Goal: Use online tool/utility: Utilize a website feature to perform a specific function

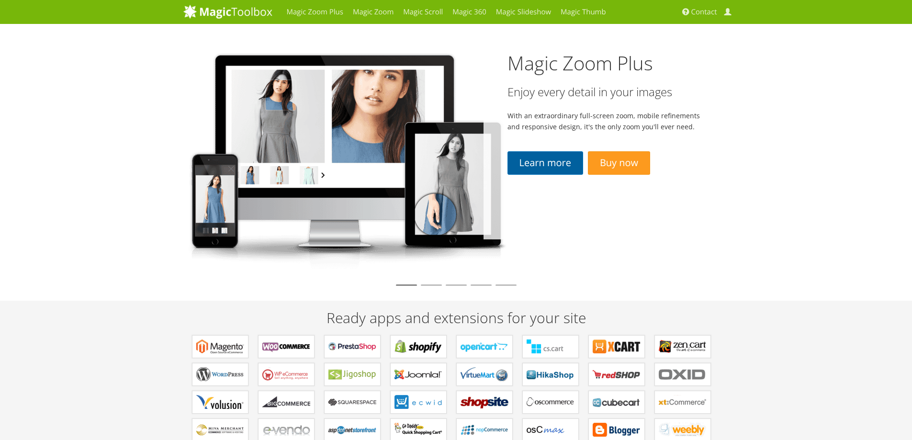
click at [562, 167] on link "Learn more" at bounding box center [546, 162] width 76 height 23
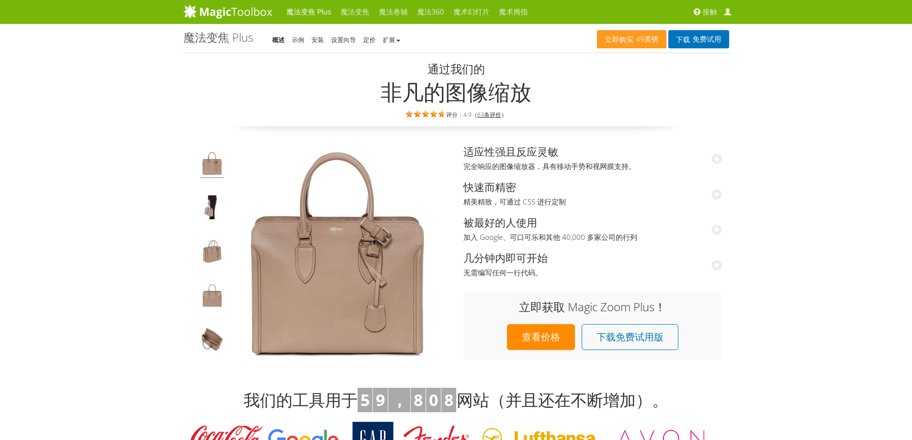
click at [355, 11] on font "魔法变焦" at bounding box center [355, 12] width 29 height 10
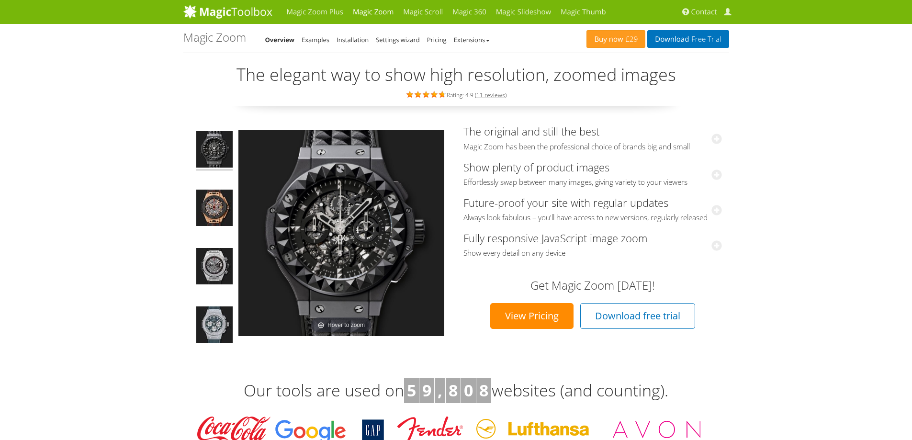
click at [426, 11] on link "Magic Scroll" at bounding box center [422, 12] width 49 height 24
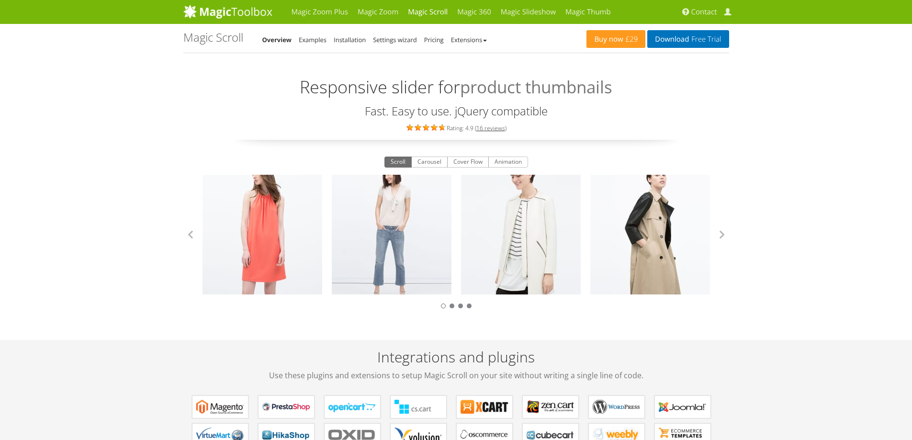
drag, startPoint x: 776, startPoint y: 114, endPoint x: 763, endPoint y: 108, distance: 13.9
click at [307, 10] on link "Magic Zoom Plus" at bounding box center [320, 12] width 66 height 24
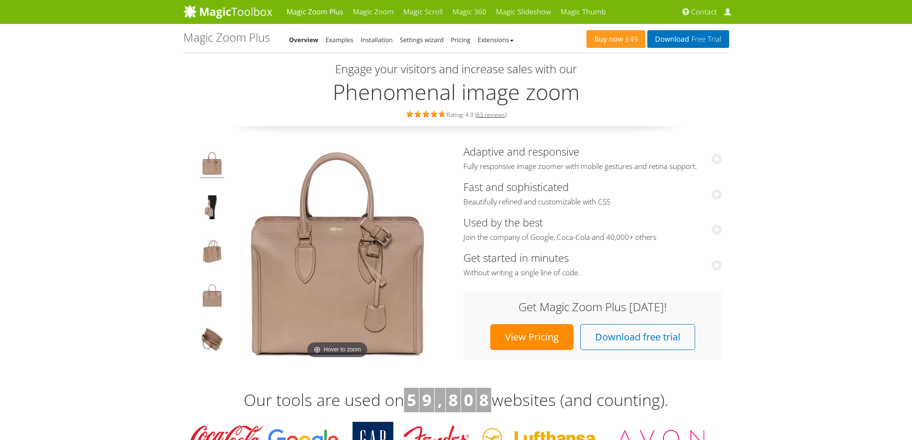
click at [213, 248] on img at bounding box center [212, 252] width 24 height 27
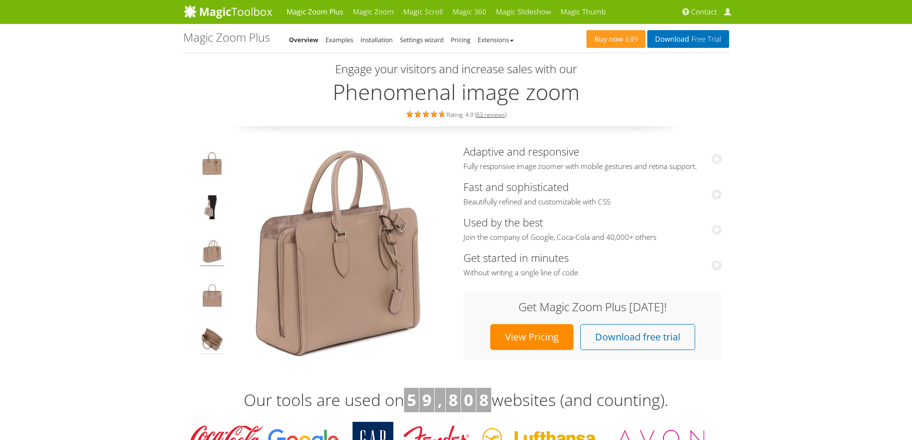
click at [216, 334] on img at bounding box center [212, 341] width 24 height 27
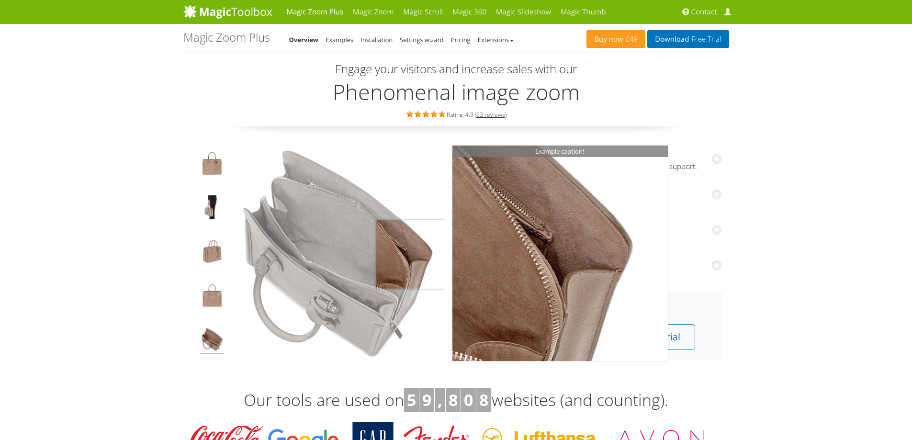
click at [419, 254] on img at bounding box center [338, 254] width 216 height 216
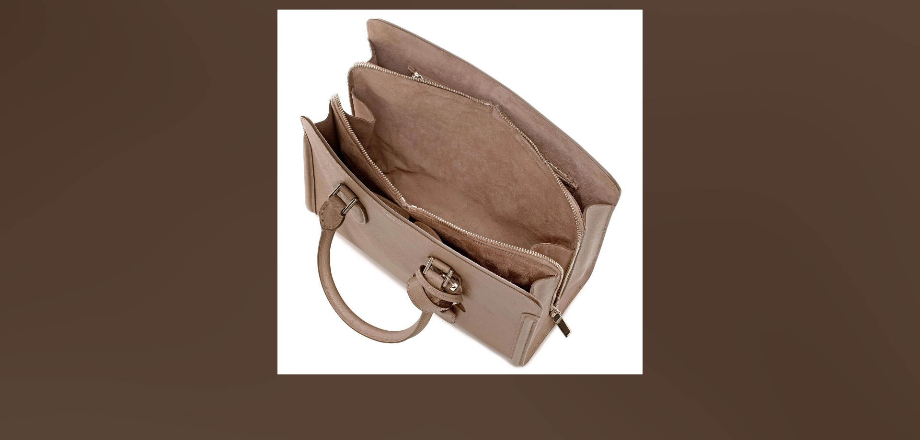
click at [443, 250] on img at bounding box center [459, 192] width 365 height 365
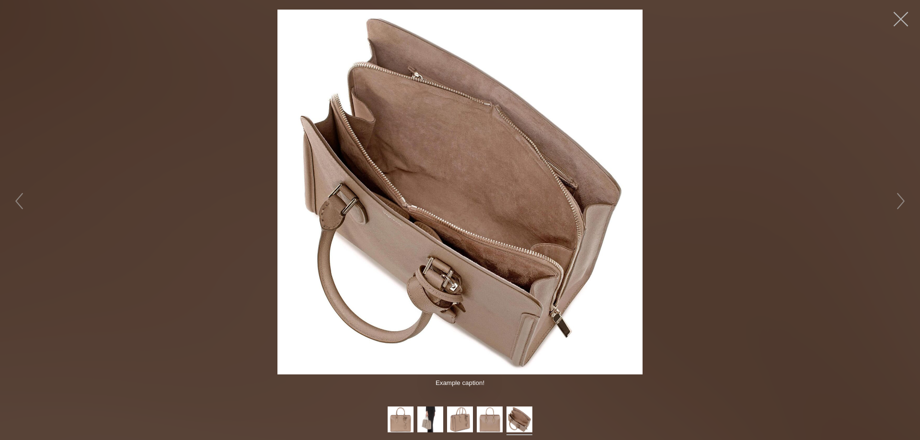
click at [897, 17] on button "button" at bounding box center [900, 19] width 29 height 29
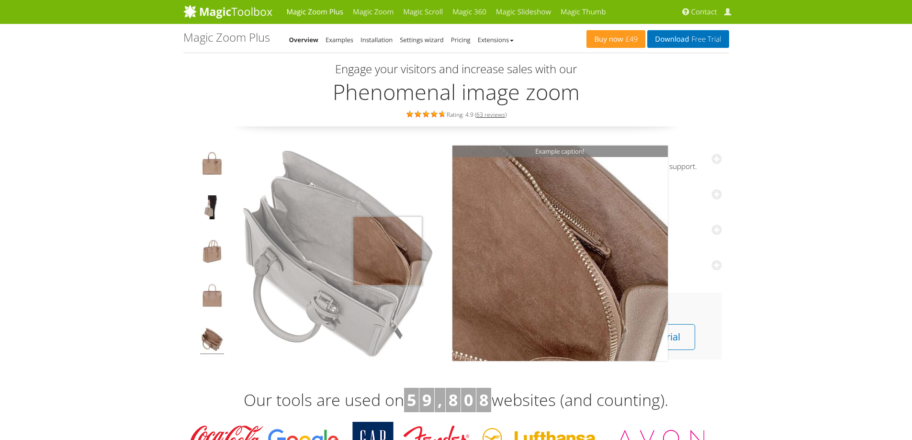
drag, startPoint x: 387, startPoint y: 251, endPoint x: 333, endPoint y: 251, distance: 54.6
click at [321, 251] on img at bounding box center [338, 254] width 216 height 216
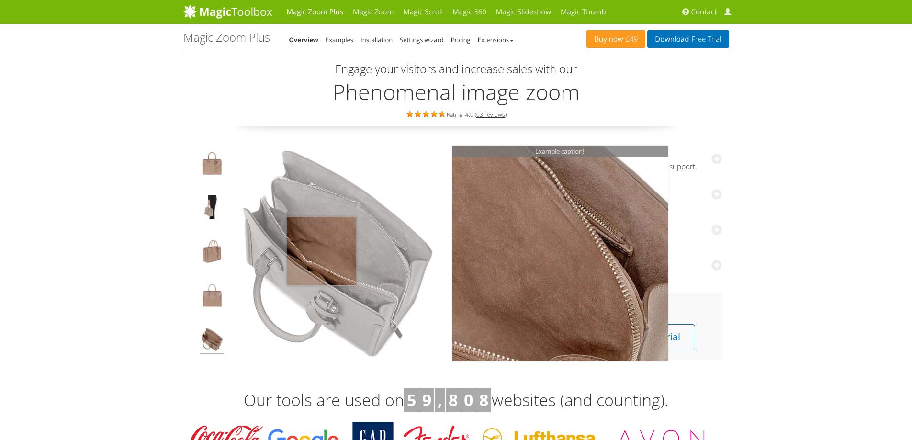
drag, startPoint x: 399, startPoint y: 251, endPoint x: 305, endPoint y: 250, distance: 93.9
click at [303, 251] on img at bounding box center [338, 254] width 216 height 216
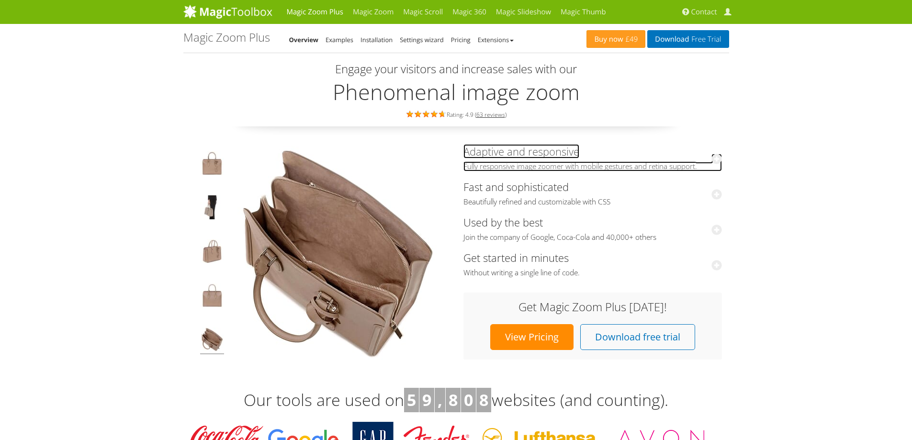
click at [716, 159] on icon at bounding box center [717, 159] width 11 height 11
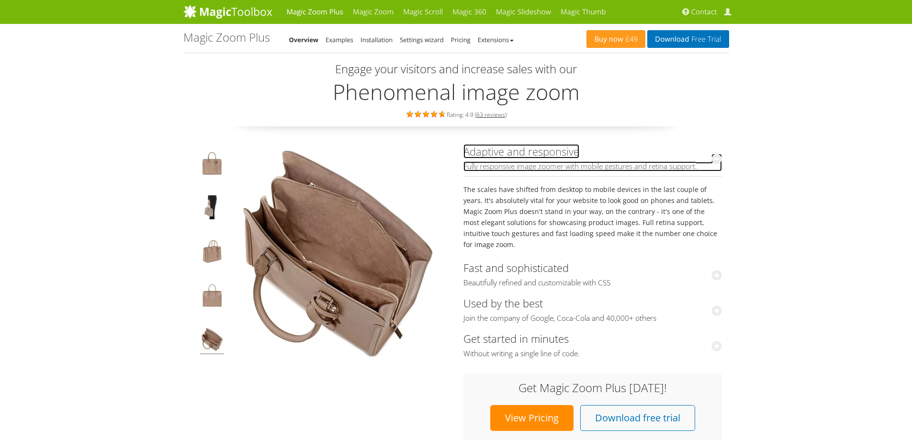
click at [716, 159] on icon at bounding box center [717, 159] width 11 height 11
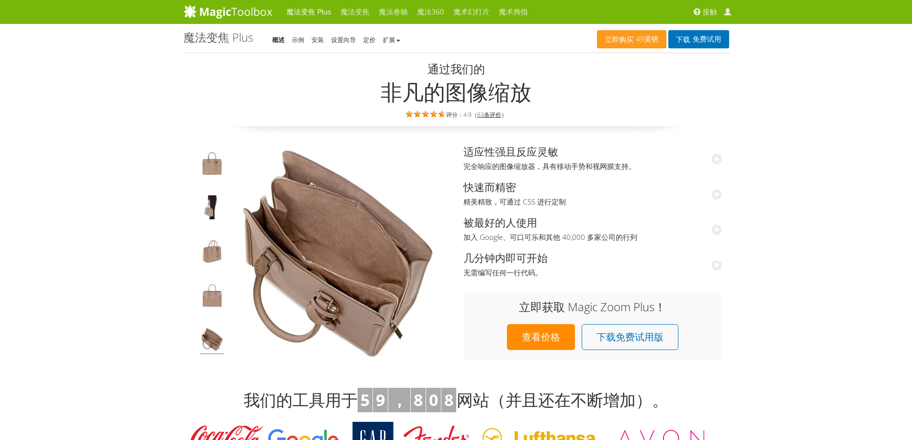
click at [295, 39] on font "示例" at bounding box center [298, 39] width 12 height 9
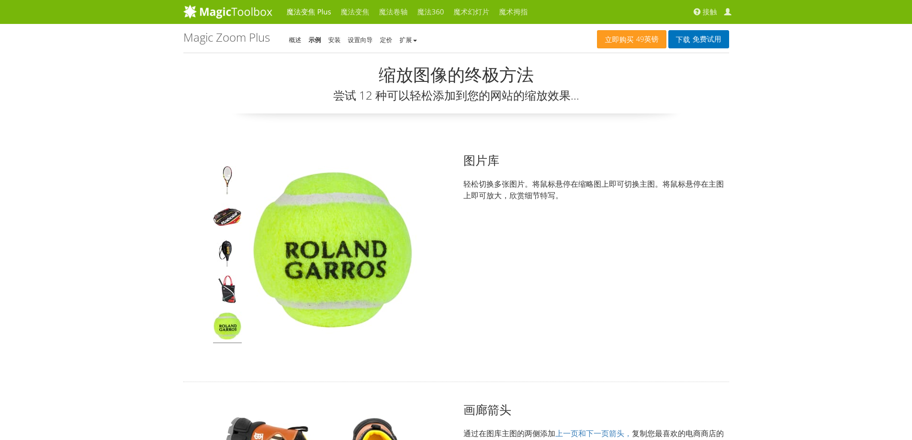
drag, startPoint x: 375, startPoint y: 244, endPoint x: 317, endPoint y: 244, distance: 57.5
click at [317, 244] on img at bounding box center [333, 250] width 168 height 168
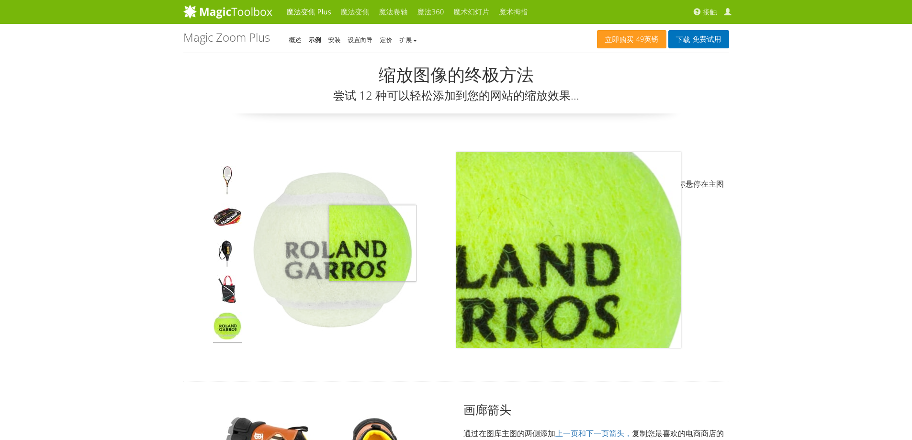
drag, startPoint x: 328, startPoint y: 243, endPoint x: 352, endPoint y: 241, distance: 25.0
click at [306, 243] on img at bounding box center [333, 250] width 168 height 168
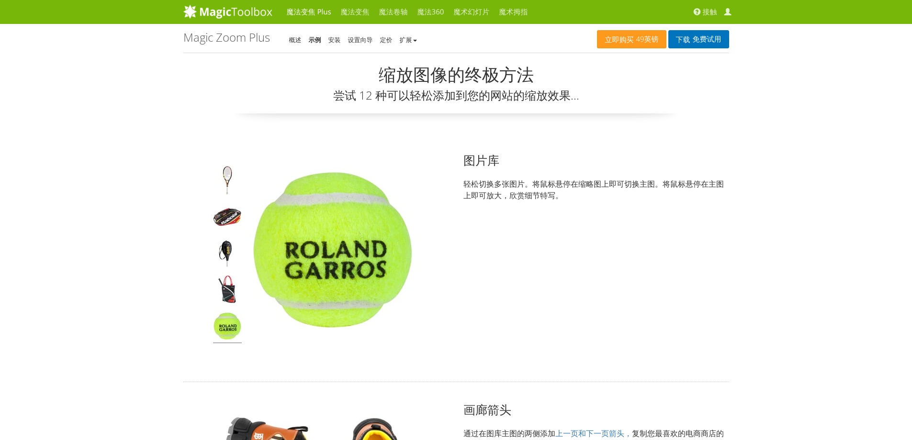
drag, startPoint x: 788, startPoint y: 241, endPoint x: 783, endPoint y: 241, distance: 5.3
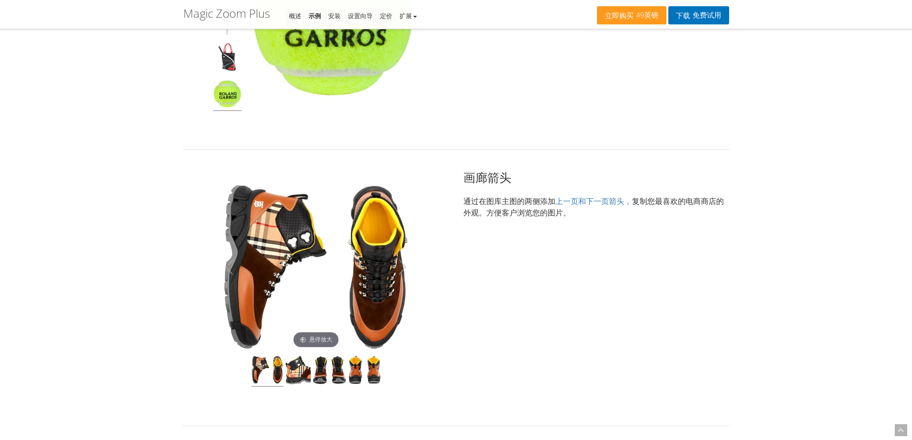
scroll to position [287, 0]
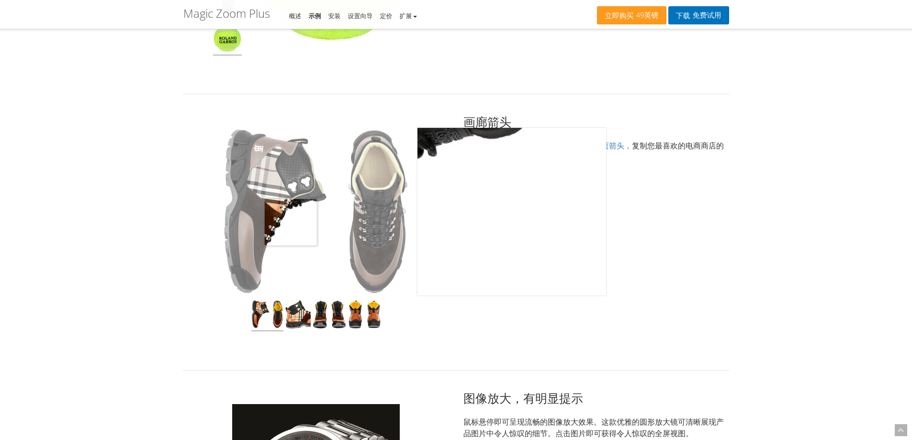
drag, startPoint x: 362, startPoint y: 222, endPoint x: 292, endPoint y: 223, distance: 70.4
click at [290, 223] on img at bounding box center [316, 212] width 189 height 168
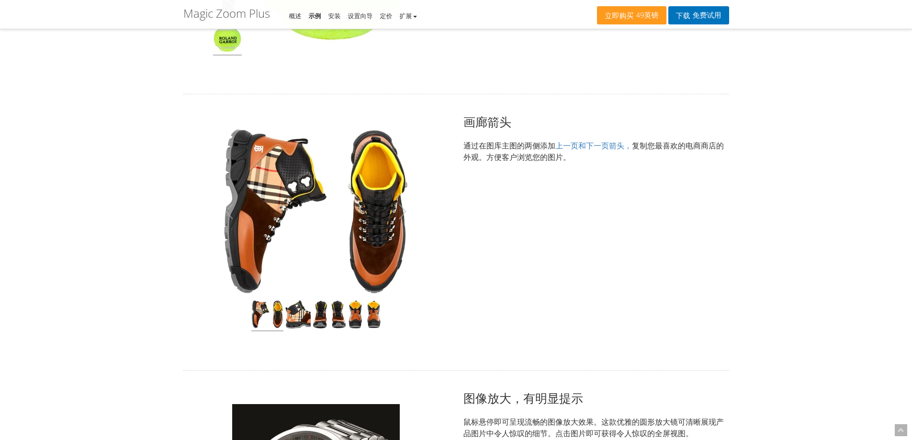
click at [416, 212] on div "点击展开" at bounding box center [316, 233] width 266 height 238
click at [435, 211] on div "点击展开" at bounding box center [316, 233] width 266 height 238
click at [293, 320] on img at bounding box center [297, 316] width 25 height 32
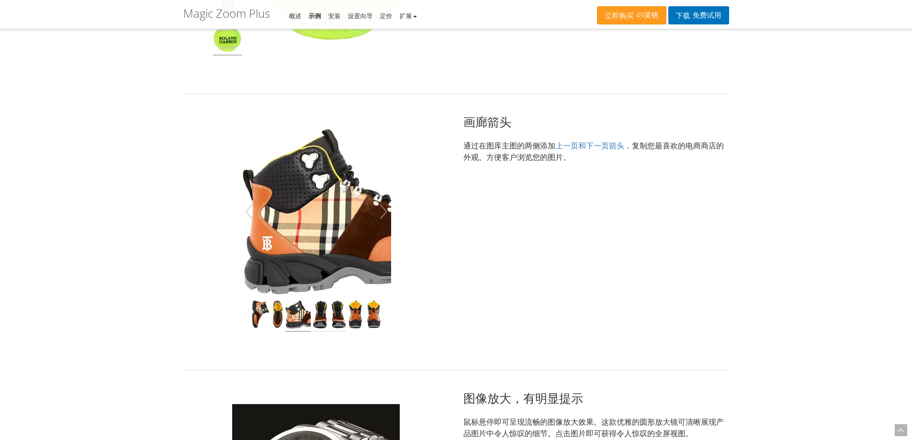
click at [324, 315] on img at bounding box center [330, 316] width 34 height 32
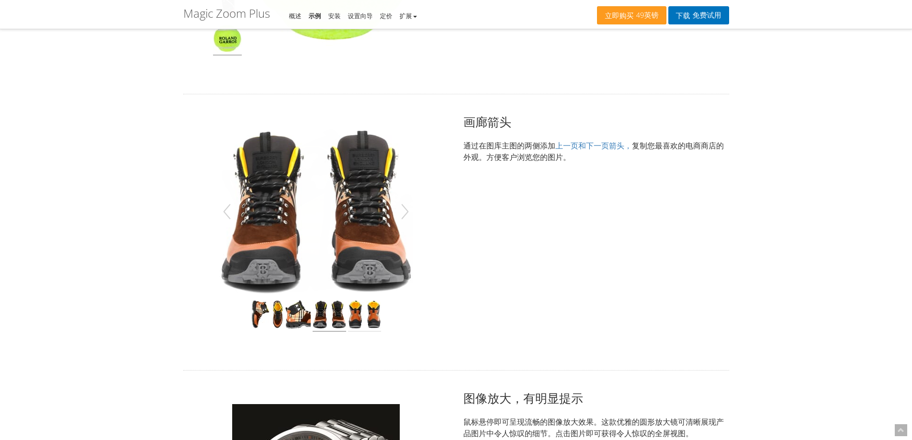
click at [362, 313] on img at bounding box center [364, 316] width 33 height 32
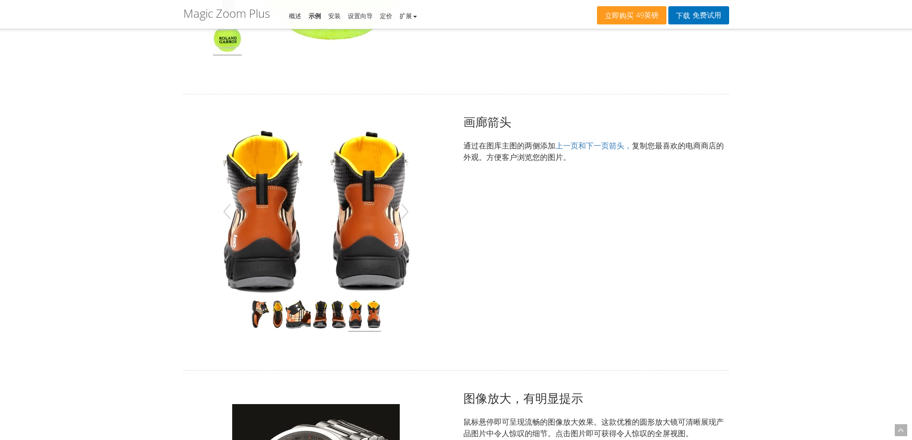
drag, startPoint x: 394, startPoint y: 315, endPoint x: 382, endPoint y: 316, distance: 12.0
click at [387, 316] on div at bounding box center [316, 316] width 247 height 32
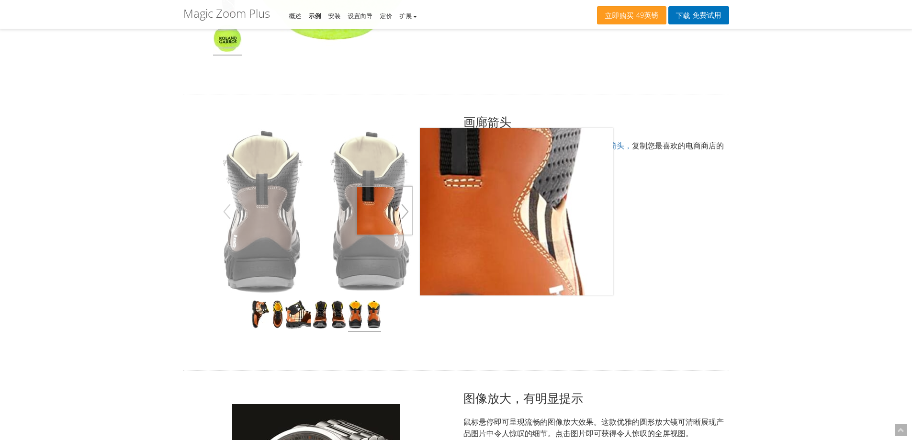
click at [405, 211] on button "button" at bounding box center [404, 211] width 15 height 27
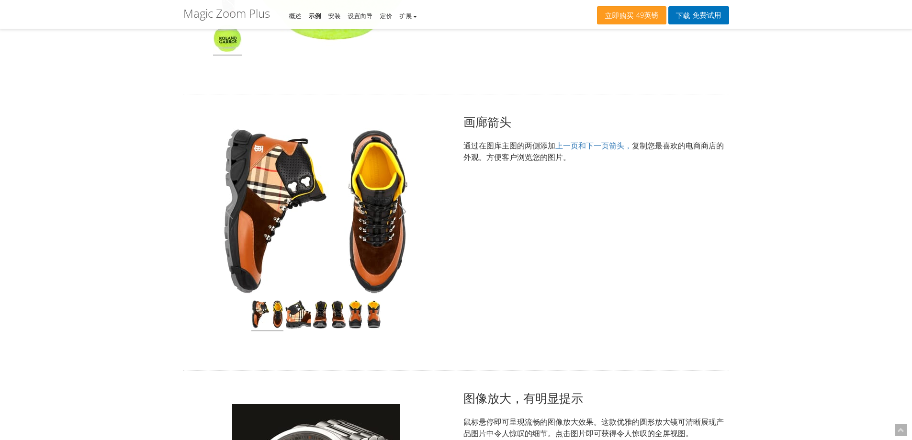
click at [405, 211] on button "button" at bounding box center [402, 211] width 15 height 27
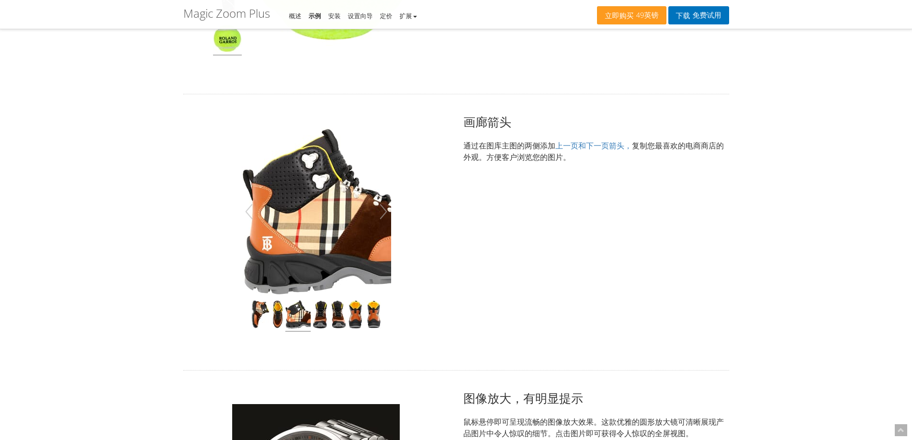
click at [399, 212] on div "点击展开" at bounding box center [316, 233] width 266 height 238
click at [420, 212] on div "点击展开" at bounding box center [316, 233] width 266 height 238
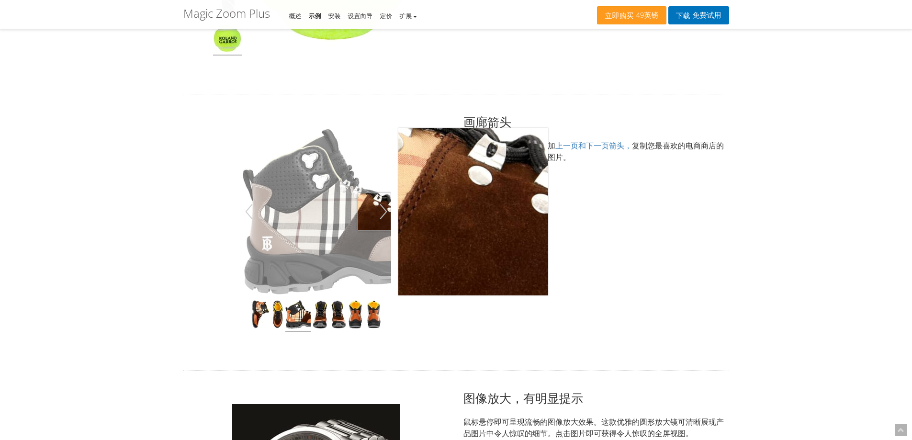
click at [384, 212] on button "button" at bounding box center [383, 211] width 15 height 27
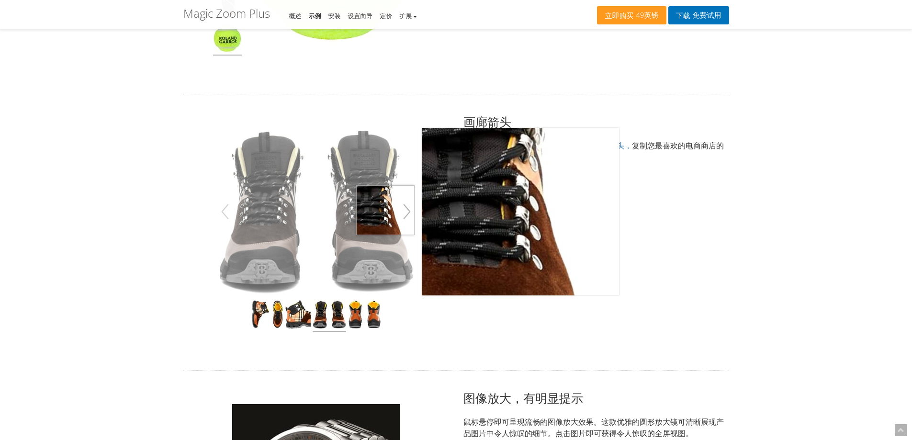
click at [407, 210] on button "button" at bounding box center [406, 211] width 15 height 27
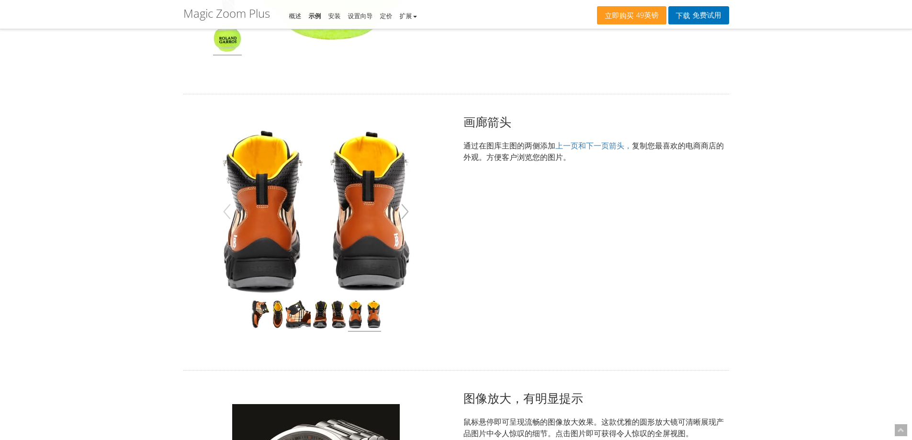
click at [407, 210] on button "button" at bounding box center [404, 211] width 15 height 27
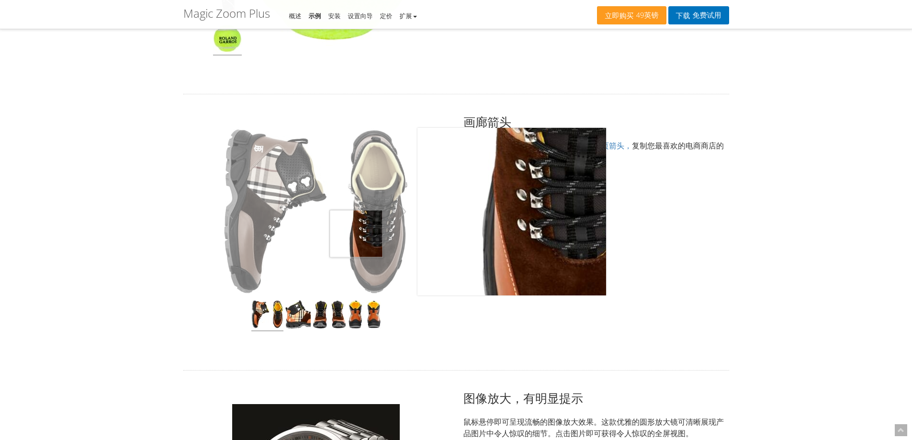
drag, startPoint x: 357, startPoint y: 234, endPoint x: 249, endPoint y: 230, distance: 107.8
click at [249, 230] on img at bounding box center [316, 212] width 189 height 168
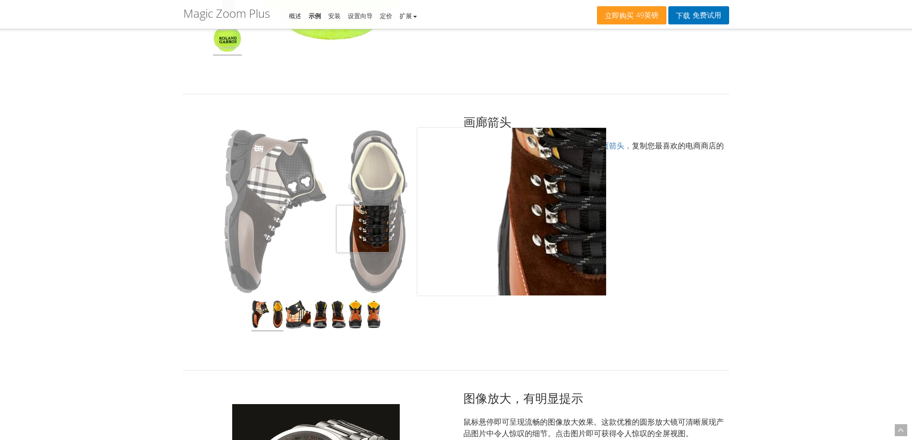
drag, startPoint x: 363, startPoint y: 229, endPoint x: 222, endPoint y: 229, distance: 141.3
click at [222, 229] on img at bounding box center [316, 212] width 189 height 168
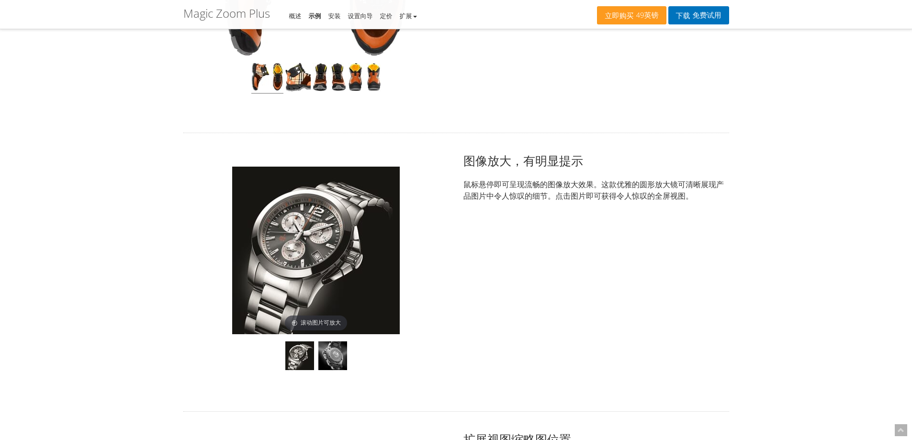
scroll to position [527, 0]
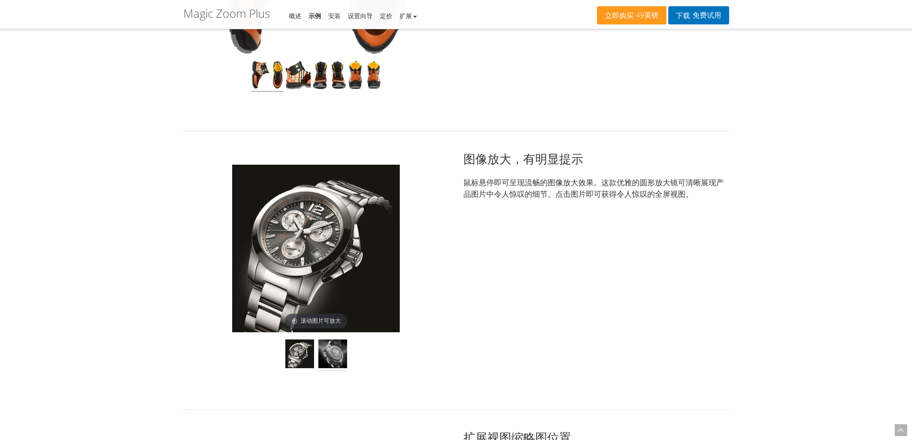
click at [339, 354] on img at bounding box center [332, 356] width 29 height 32
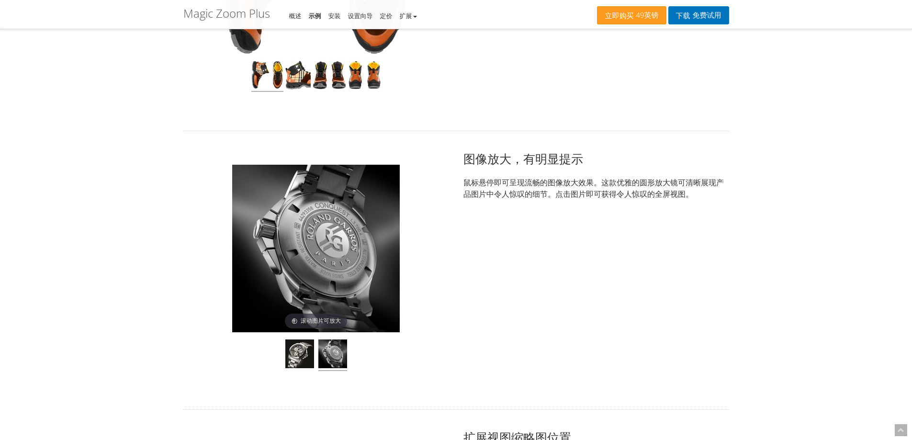
drag, startPoint x: 392, startPoint y: 249, endPoint x: 310, endPoint y: 249, distance: 82.4
click at [310, 249] on img at bounding box center [316, 249] width 168 height 168
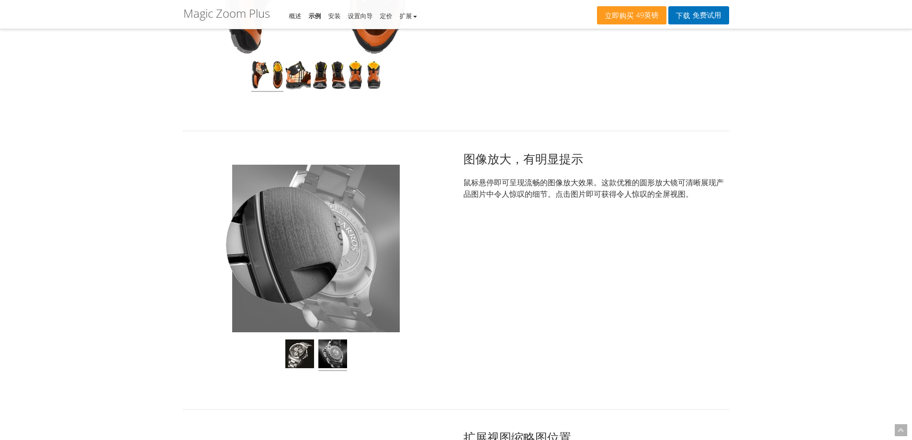
drag, startPoint x: 285, startPoint y: 245, endPoint x: 385, endPoint y: 257, distance: 100.3
click at [284, 245] on div at bounding box center [284, 244] width 117 height 117
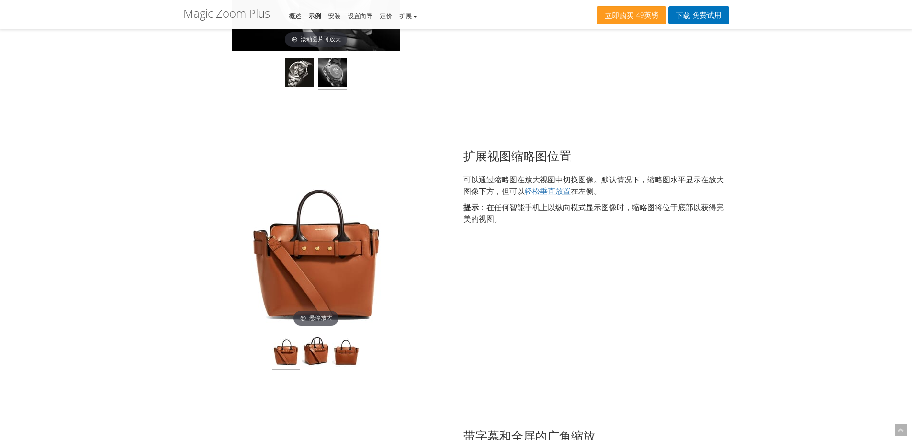
scroll to position [814, 0]
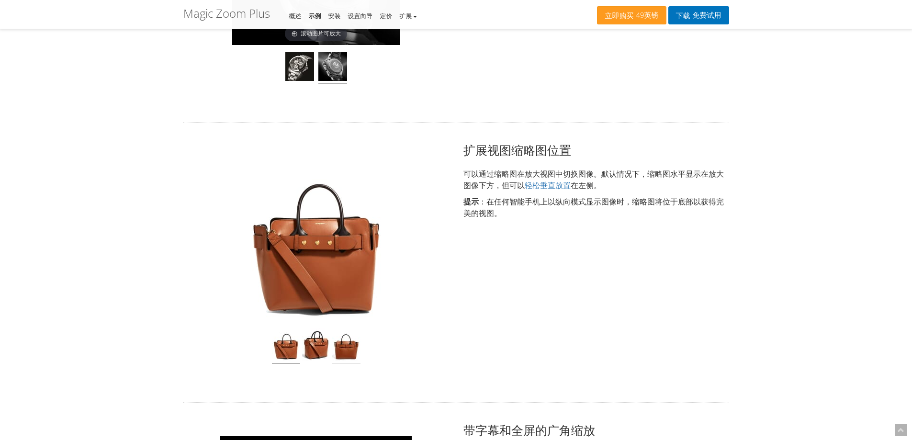
click at [343, 349] on img at bounding box center [346, 346] width 28 height 35
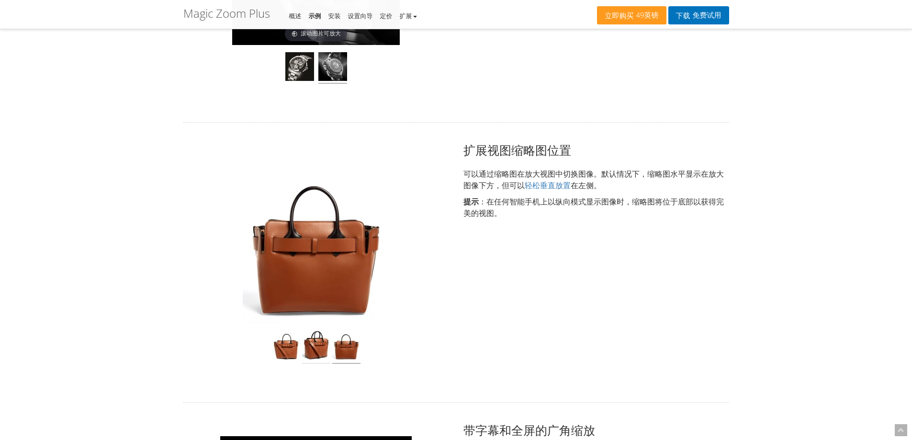
click at [319, 348] on img at bounding box center [316, 346] width 28 height 35
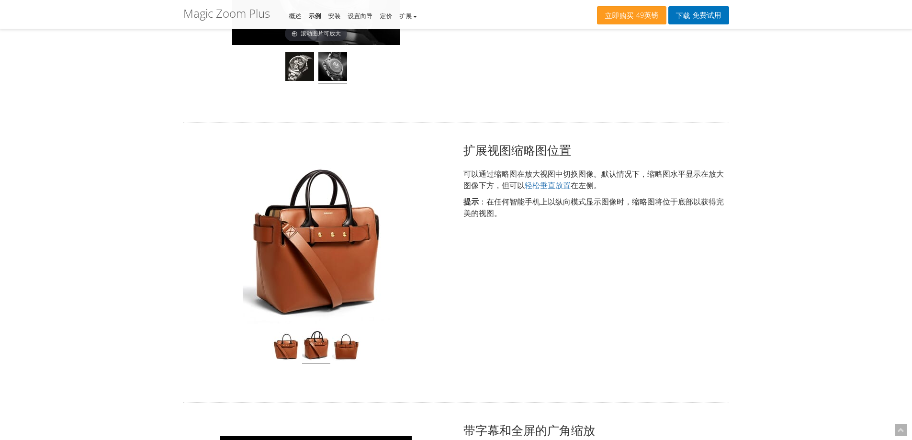
drag, startPoint x: 347, startPoint y: 259, endPoint x: 266, endPoint y: 256, distance: 81.0
click at [266, 256] on img at bounding box center [316, 240] width 147 height 168
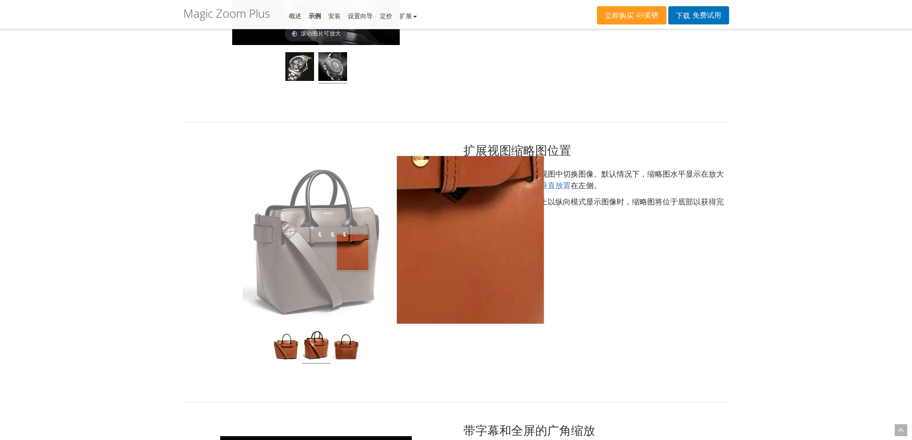
drag, startPoint x: 352, startPoint y: 252, endPoint x: 273, endPoint y: 252, distance: 80.0
click at [273, 252] on img at bounding box center [316, 240] width 147 height 168
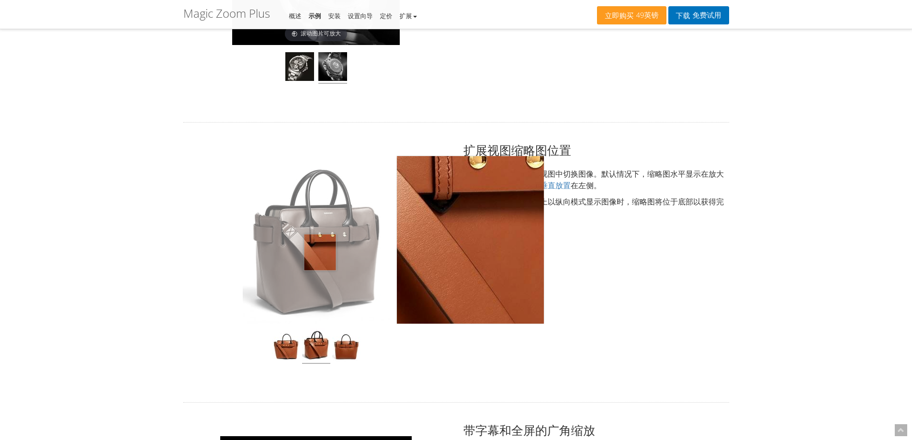
click at [320, 252] on img at bounding box center [316, 240] width 147 height 168
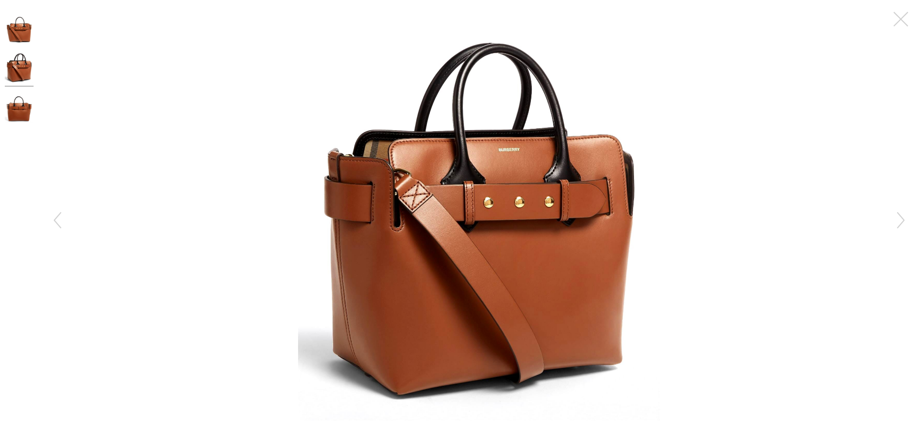
click at [745, 195] on figure "点击展开" at bounding box center [478, 215] width 881 height 411
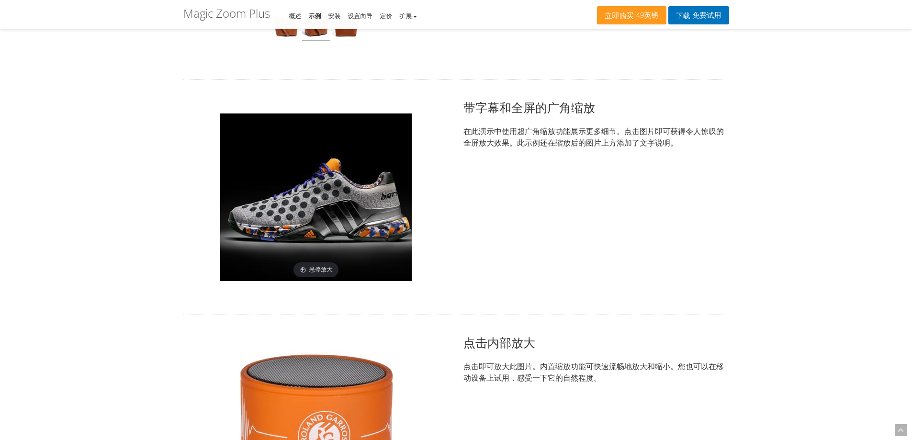
scroll to position [1149, 0]
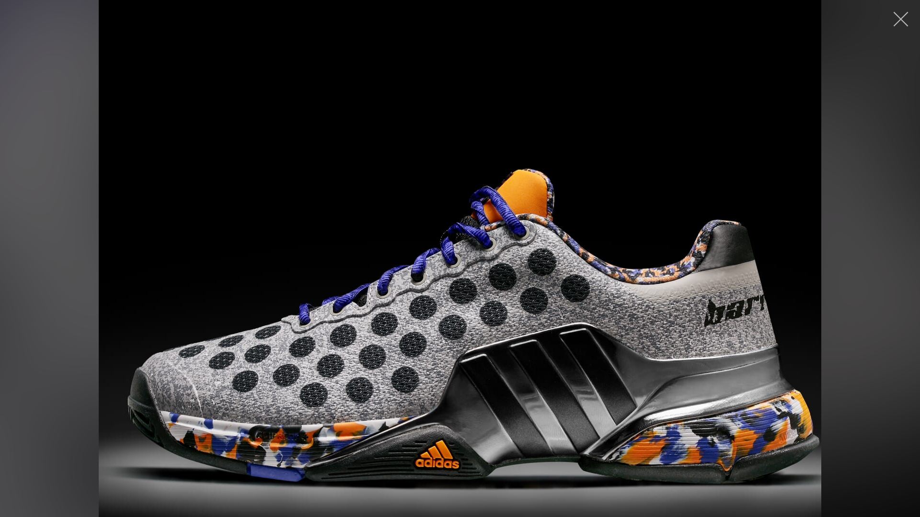
click at [898, 22] on button "button" at bounding box center [900, 19] width 29 height 29
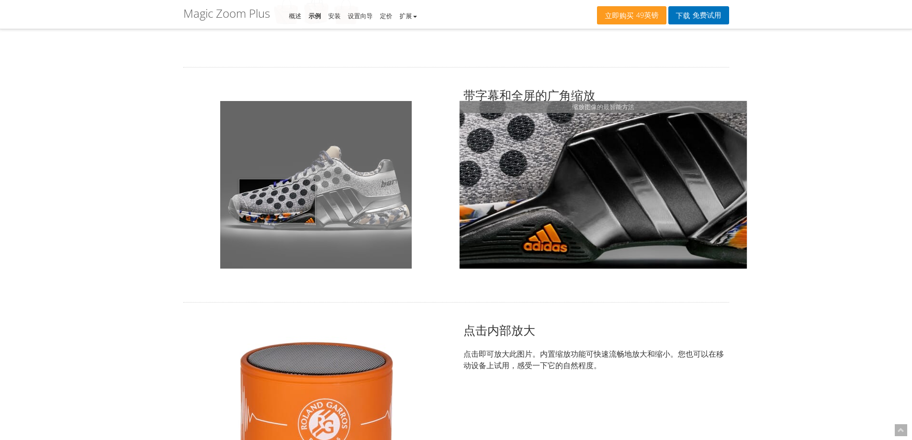
drag, startPoint x: 345, startPoint y: 210, endPoint x: 229, endPoint y: 198, distance: 116.5
click at [228, 198] on img at bounding box center [316, 185] width 192 height 168
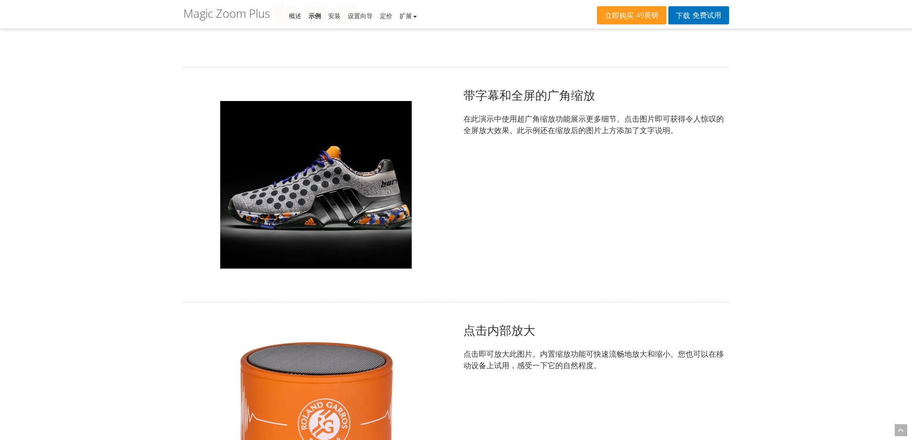
drag, startPoint x: 219, startPoint y: 195, endPoint x: 382, endPoint y: 202, distance: 163.4
click at [197, 195] on div "点击展开" at bounding box center [316, 185] width 266 height 196
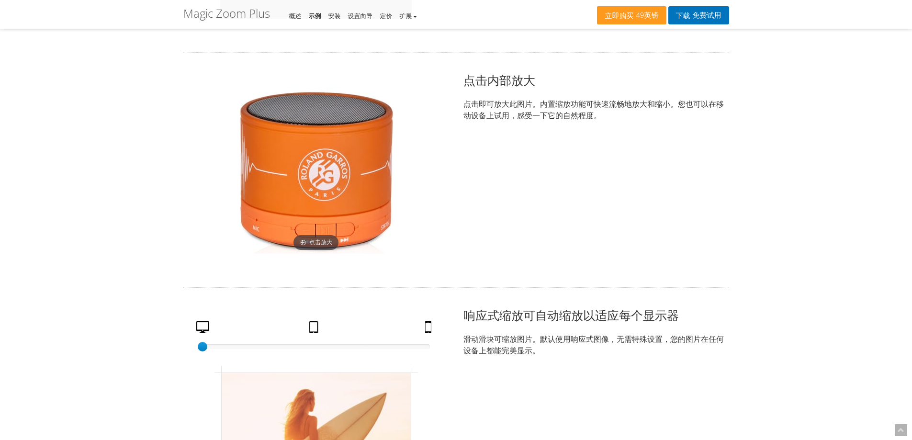
scroll to position [1389, 0]
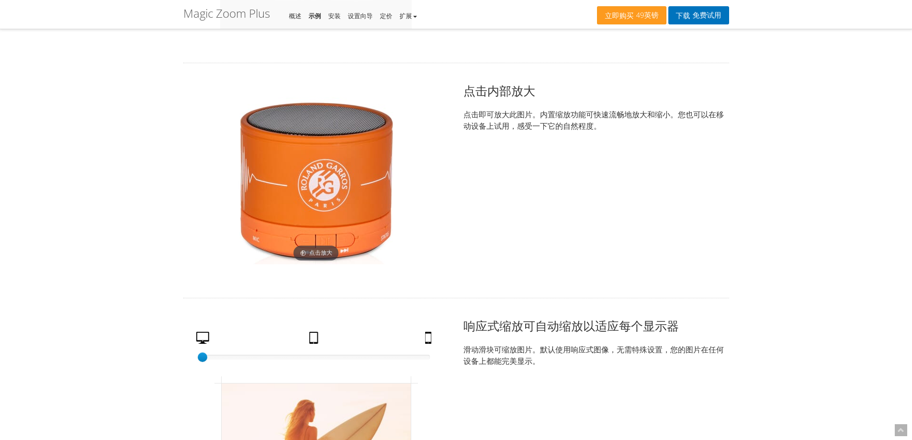
click at [315, 189] on img at bounding box center [316, 181] width 168 height 168
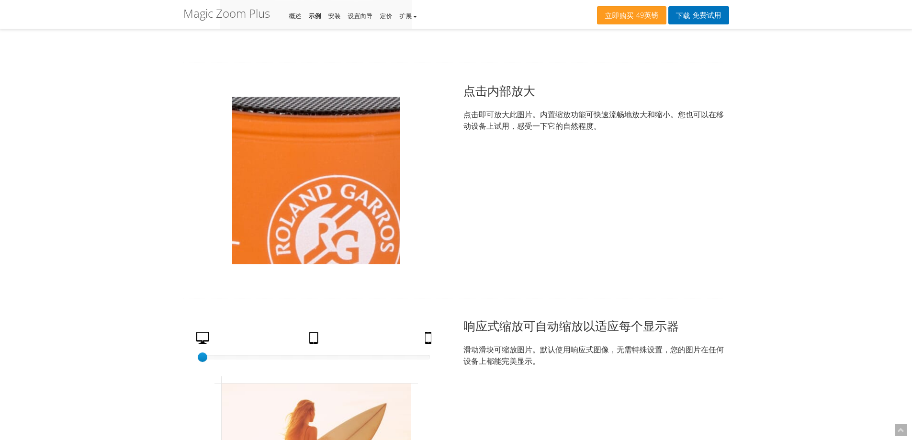
click at [315, 165] on img at bounding box center [316, 181] width 168 height 168
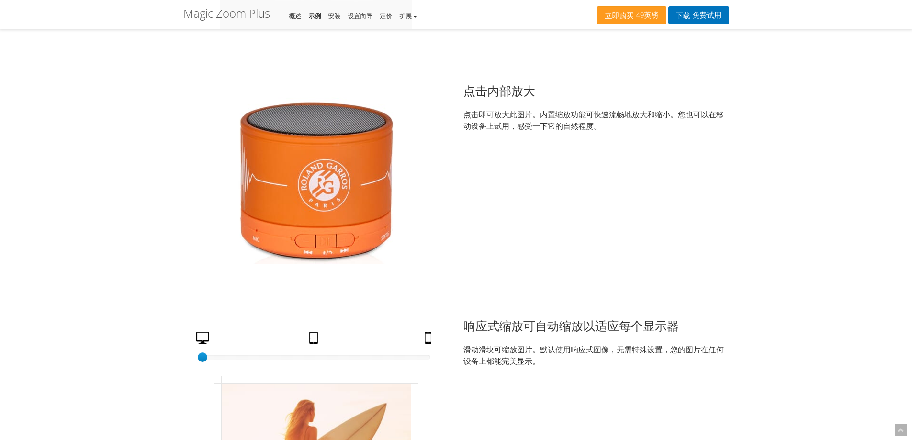
drag, startPoint x: 334, startPoint y: 200, endPoint x: 259, endPoint y: 200, distance: 75.2
click at [259, 200] on img at bounding box center [316, 181] width 168 height 168
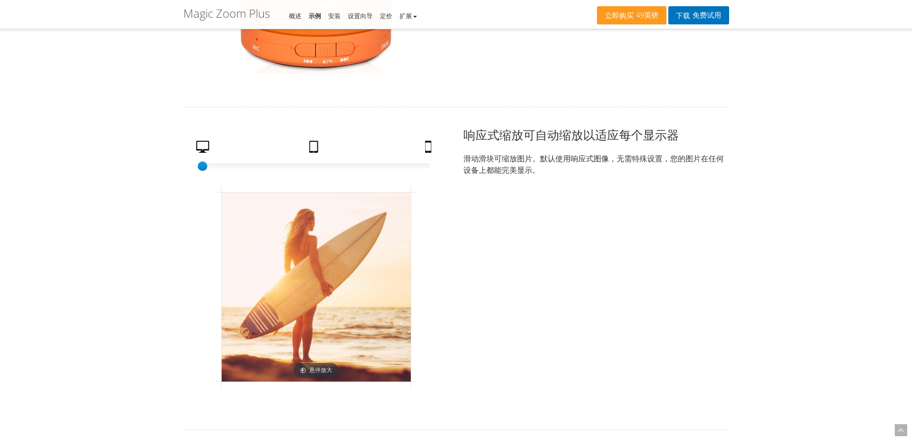
scroll to position [1580, 0]
click at [315, 164] on div at bounding box center [316, 165] width 227 height 5
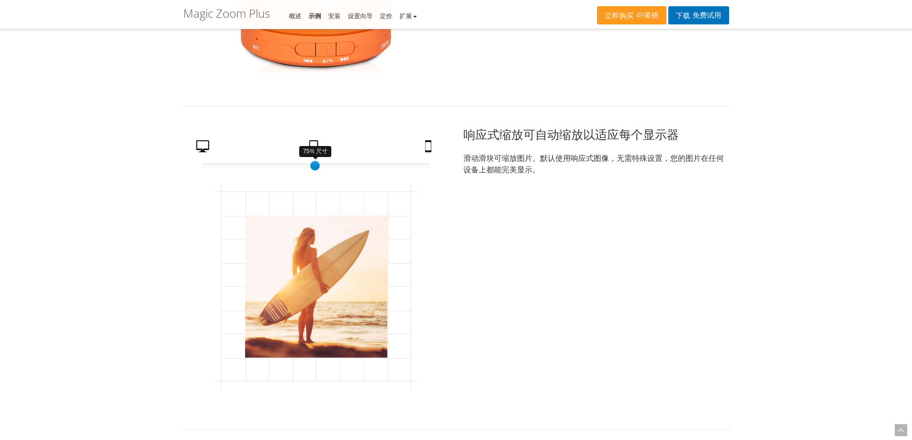
click at [427, 166] on div at bounding box center [316, 165] width 227 height 5
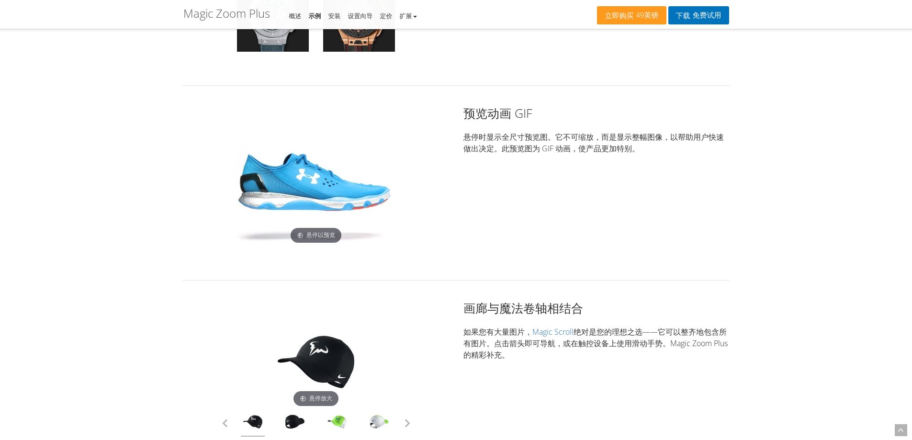
scroll to position [2155, 0]
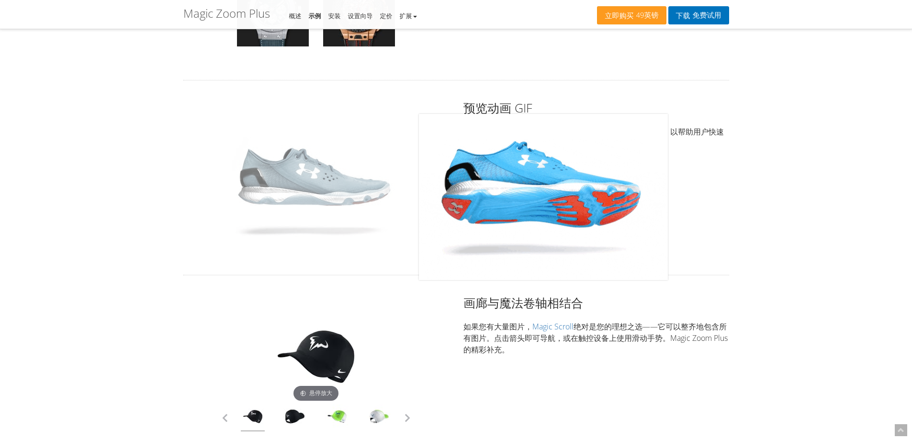
drag, startPoint x: 356, startPoint y: 172, endPoint x: 476, endPoint y: 176, distance: 119.8
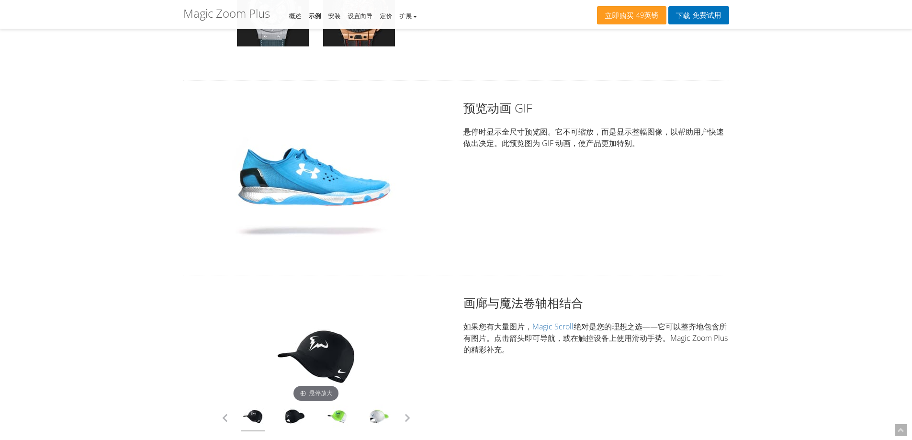
drag, startPoint x: 530, startPoint y: 177, endPoint x: 487, endPoint y: 182, distance: 43.5
click at [487, 182] on div "悬停以预览 预览动画 GIF 悬停时显示全尺寸预览图。它不可缩放，而是显示整幅图像，以帮助用户快速做出决定。此预览图为 GIF 动画，使产品更加特别。" at bounding box center [456, 178] width 560 height 156
drag, startPoint x: 534, startPoint y: 149, endPoint x: 643, endPoint y: 149, distance: 108.7
click at [639, 149] on p "悬停时显示全尺寸预览图。它不可缩放，而是显示整幅图像，以帮助用户快速做出决定。此预览图为 GIF 动画，使产品更加特别。" at bounding box center [597, 137] width 266 height 23
click at [586, 190] on div "悬停以预览 预览动画 GIF 悬停时显示全尺寸预览图。它不可缩放，而是显示整幅图像，以帮助用户快速做出决定。此预览图为 GIF 动画，使产品更加特别。" at bounding box center [456, 178] width 560 height 156
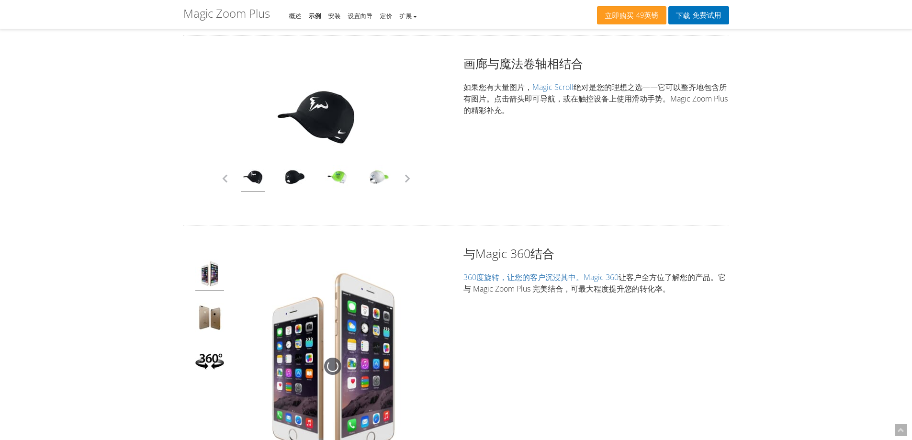
scroll to position [2299, 0]
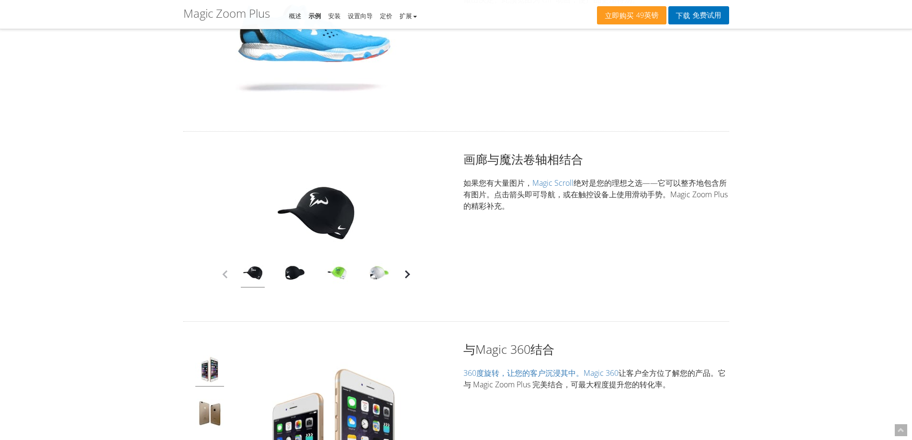
click at [405, 275] on button "button" at bounding box center [407, 274] width 14 height 14
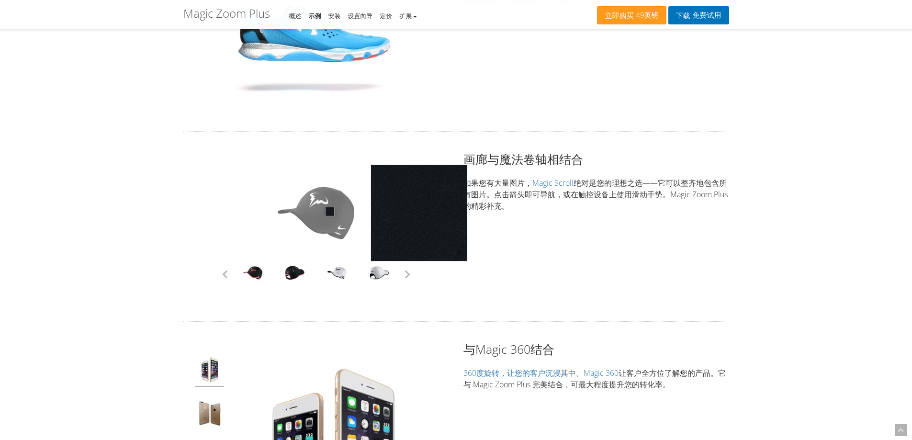
drag, startPoint x: 333, startPoint y: 212, endPoint x: 294, endPoint y: 207, distance: 39.6
click at [261, 212] on div "点击展开" at bounding box center [316, 226] width 266 height 151
drag, startPoint x: 328, startPoint y: 207, endPoint x: 219, endPoint y: 205, distance: 108.3
click at [215, 206] on div "点击展开" at bounding box center [316, 226] width 266 height 151
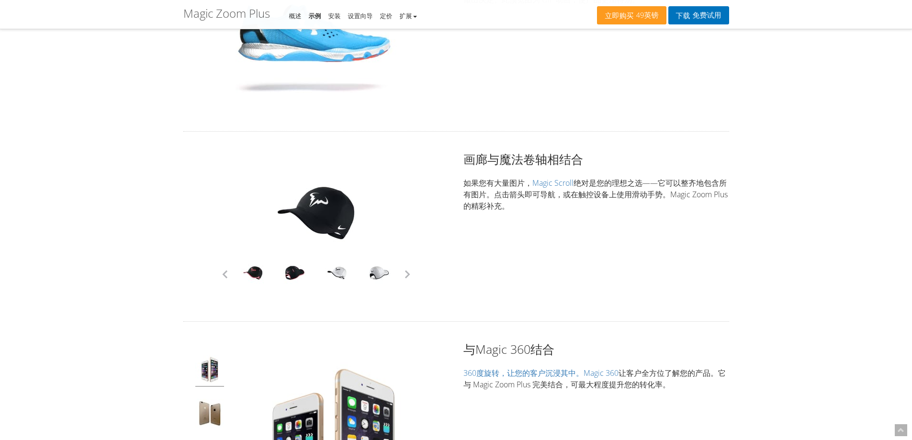
click at [408, 221] on div "点击展开" at bounding box center [316, 226] width 266 height 151
click at [410, 276] on button "button" at bounding box center [407, 274] width 14 height 14
click at [408, 274] on button "button" at bounding box center [407, 274] width 14 height 14
click at [321, 266] on div at bounding box center [337, 274] width 42 height 27
click at [339, 273] on link at bounding box center [337, 274] width 24 height 27
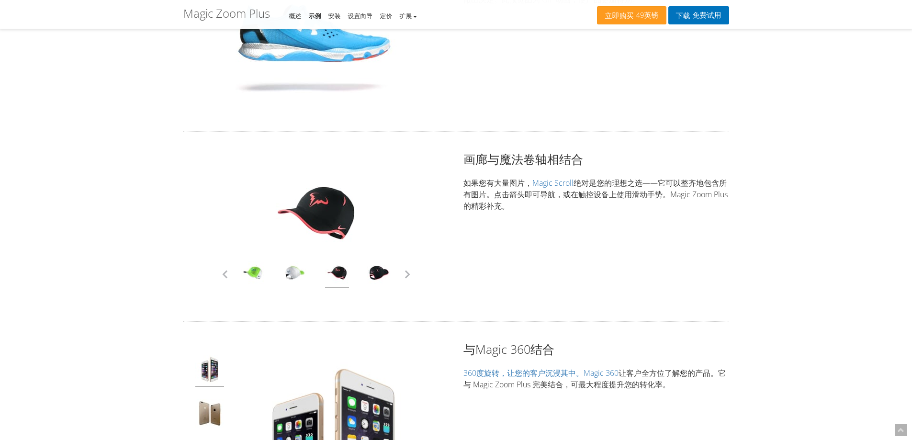
drag, startPoint x: 324, startPoint y: 223, endPoint x: 264, endPoint y: 222, distance: 60.4
click at [265, 222] on div "点击展开" at bounding box center [316, 226] width 266 height 151
drag, startPoint x: 320, startPoint y: 221, endPoint x: 238, endPoint y: 221, distance: 81.9
click at [238, 221] on div "点击展开" at bounding box center [316, 226] width 266 height 151
click at [446, 222] on div "点击展开" at bounding box center [316, 226] width 266 height 151
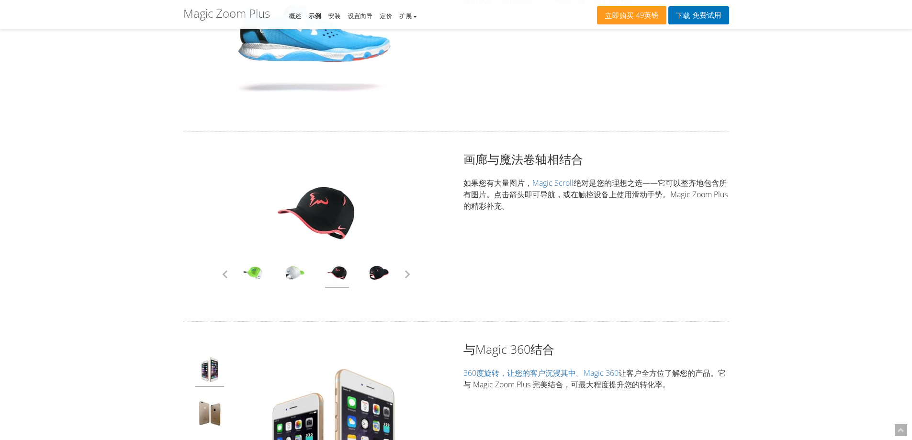
click at [388, 216] on div "点击展开" at bounding box center [316, 226] width 266 height 151
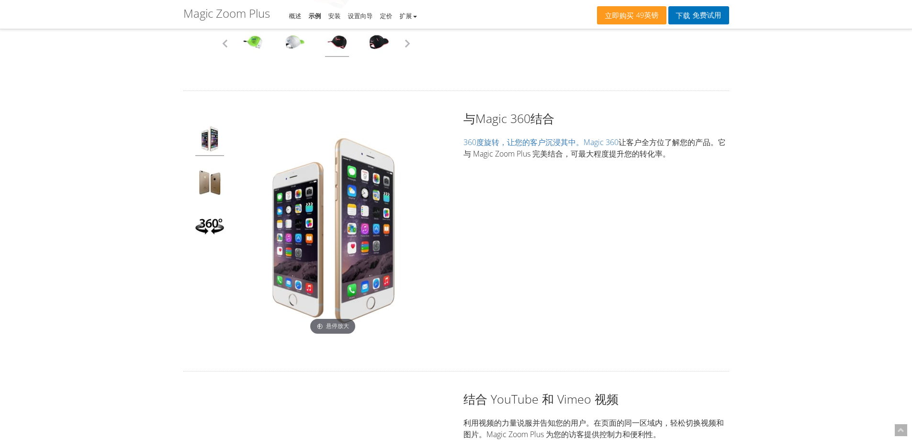
scroll to position [2538, 0]
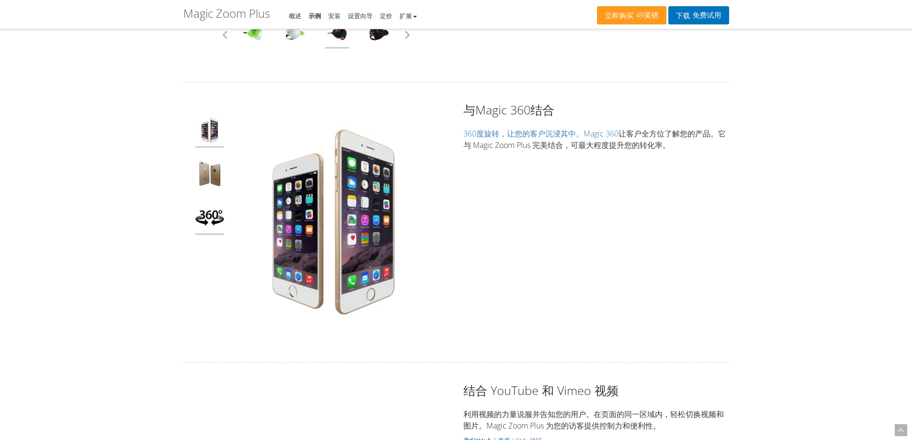
click at [207, 216] on img at bounding box center [209, 219] width 29 height 32
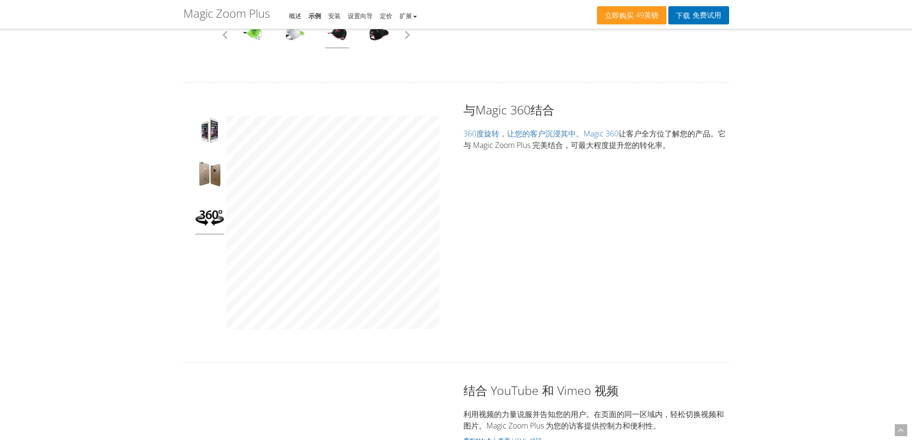
click at [593, 255] on div "与Magic 360结合 360度旋转，让您的客户沉浸其中。Magic 360 让客户全方位了解您的产品 。它与 Magic Zoom Plus 完美结合，可…" at bounding box center [456, 223] width 560 height 242
click at [460, 214] on div "与Magic 360结合 360度旋转，让您的客户沉浸其中。Magic 360 让客户全方位了解您的产品 。它与 Magic Zoom Plus 完美结合，可…" at bounding box center [456, 223] width 560 height 242
click at [459, 233] on div "与Magic 360结合 360度旋转，让您的客户沉浸其中。Magic 360 让客户全方位了解您的产品 。它与 Magic Zoom Plus 完美结合，可…" at bounding box center [456, 223] width 560 height 242
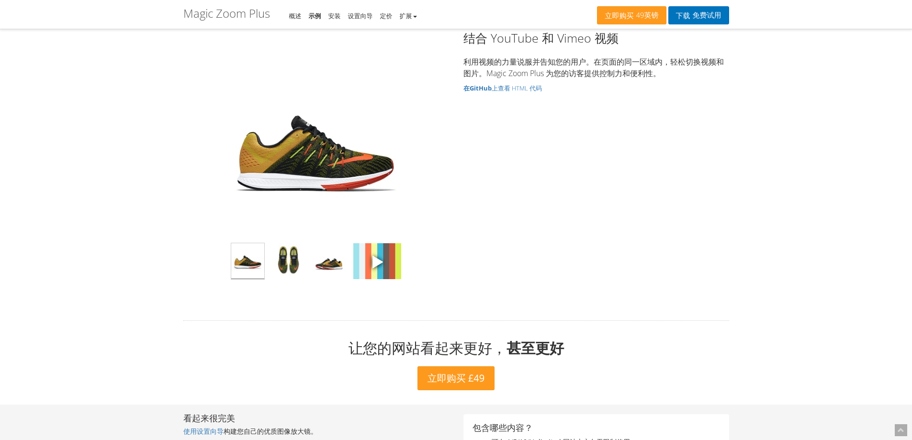
scroll to position [2873, 0]
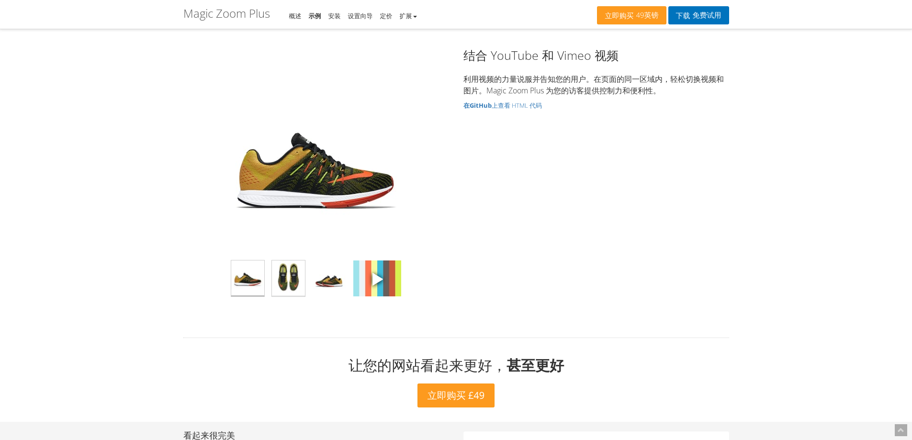
click at [283, 275] on img at bounding box center [288, 279] width 33 height 36
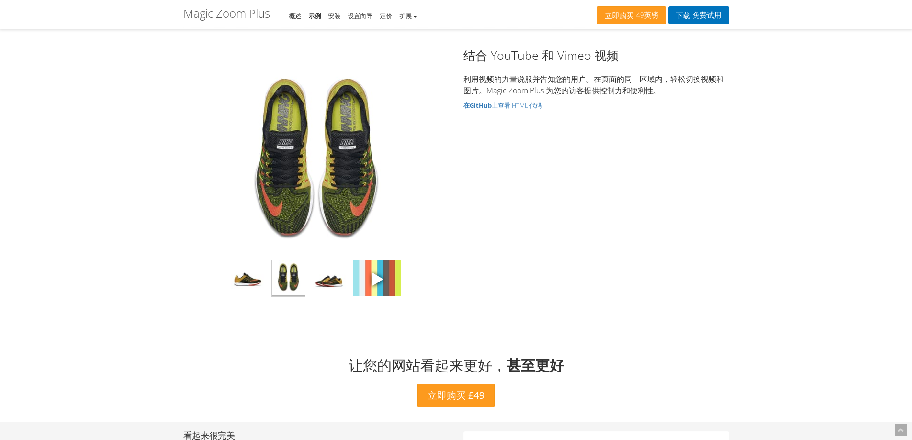
drag, startPoint x: 325, startPoint y: 176, endPoint x: 266, endPoint y: 176, distance: 58.4
click at [266, 176] on img at bounding box center [316, 157] width 192 height 192
click at [378, 280] on span at bounding box center [377, 279] width 14 height 14
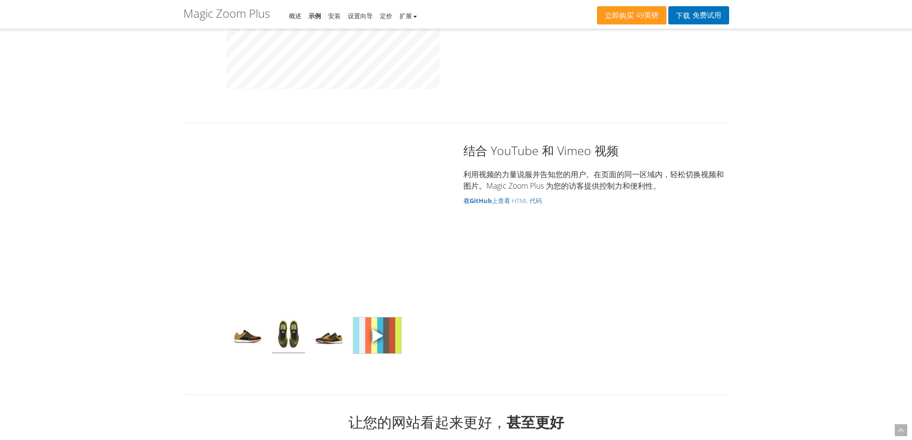
scroll to position [2778, 0]
click at [326, 347] on img at bounding box center [329, 336] width 33 height 36
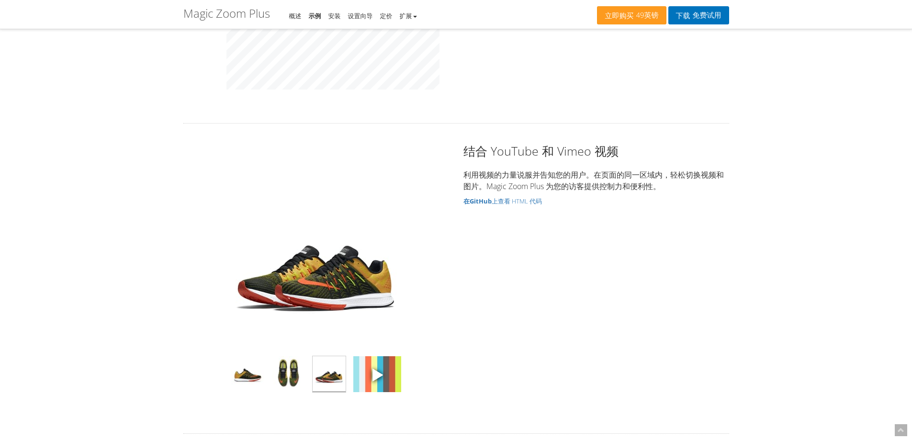
drag, startPoint x: 434, startPoint y: 267, endPoint x: 410, endPoint y: 268, distance: 23.5
click at [410, 268] on div "点击展开" at bounding box center [316, 253] width 247 height 192
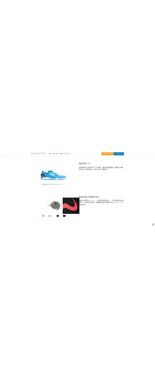
scroll to position [2203, 0]
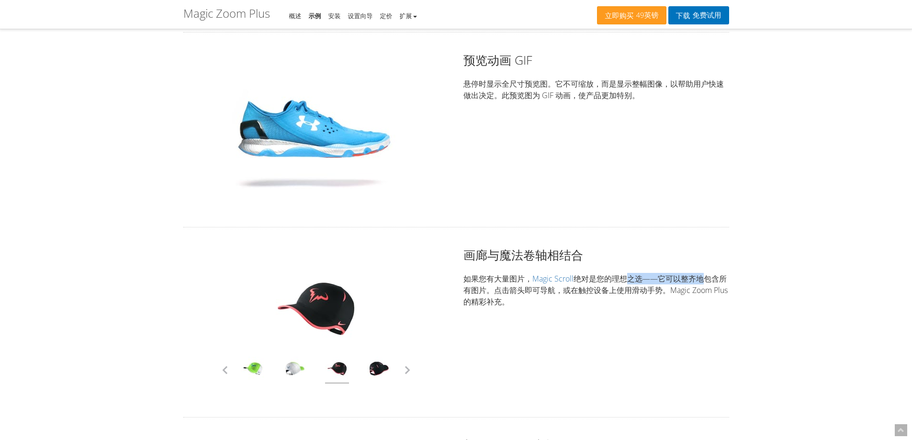
drag, startPoint x: 642, startPoint y: 276, endPoint x: 702, endPoint y: 277, distance: 59.4
click at [702, 277] on font "绝对是您的理想之选——它可以整齐地包含所有图片。点击箭头即可导航，或在触控设备上使用滑动手势。Magic Zoom Plus 的精彩补充。" at bounding box center [596, 290] width 264 height 34
click at [591, 318] on div "点击展开 画廊与魔法卷轴相结合 如果您有大量图片， Magic Scroll 绝对是您的理想之选——它可以整齐地包含所有图片。点击箭头即可导航，或在触控设备上…" at bounding box center [456, 322] width 560 height 151
drag, startPoint x: 517, startPoint y: 290, endPoint x: 659, endPoint y: 296, distance: 141.9
click at [659, 296] on p "如果您有大量图片， Magic Scroll 绝对是您的理想之选——它可以整齐地包含所有图片。点击箭头即可导航，或在触控设备上使用滑动手势。Magic Zoo…" at bounding box center [597, 290] width 266 height 34
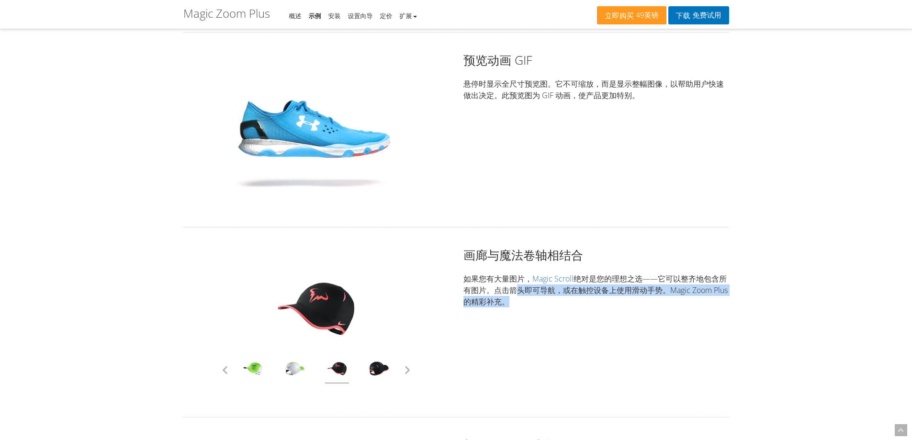
click at [613, 314] on div "点击展开 画廊与魔法卷轴相结合 如果您有大量图片， Magic Scroll 绝对是您的理想之选——它可以整齐地包含所有图片。点击箭头即可导航，或在触控设备上…" at bounding box center [456, 322] width 560 height 151
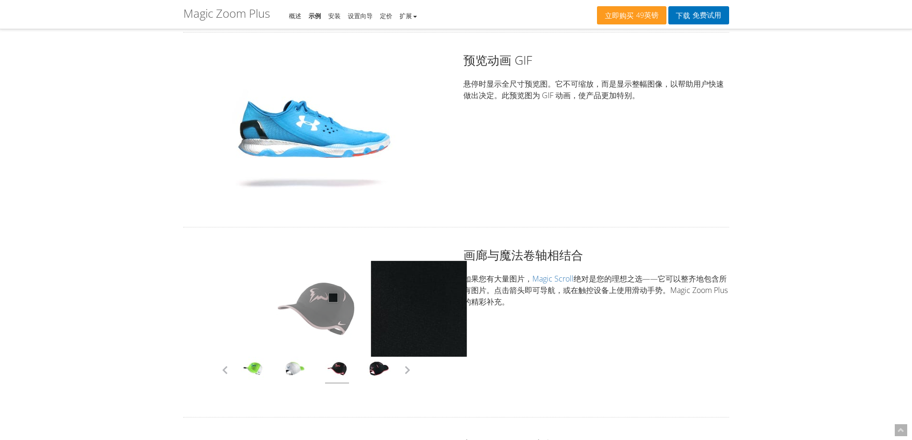
drag, startPoint x: 333, startPoint y: 298, endPoint x: 289, endPoint y: 295, distance: 44.7
click at [289, 295] on img at bounding box center [316, 309] width 96 height 96
drag, startPoint x: 353, startPoint y: 297, endPoint x: 315, endPoint y: 297, distance: 38.8
click at [315, 297] on img at bounding box center [316, 309] width 96 height 96
drag, startPoint x: 344, startPoint y: 298, endPoint x: 305, endPoint y: 299, distance: 39.3
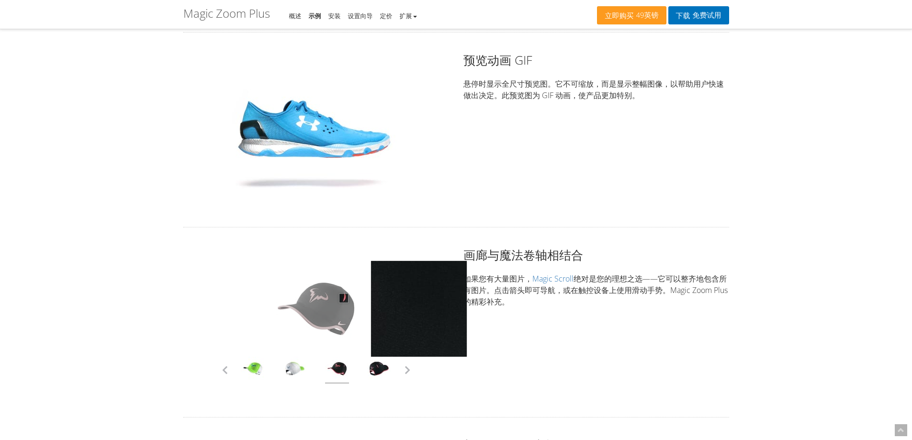
click at [305, 299] on img at bounding box center [316, 309] width 96 height 96
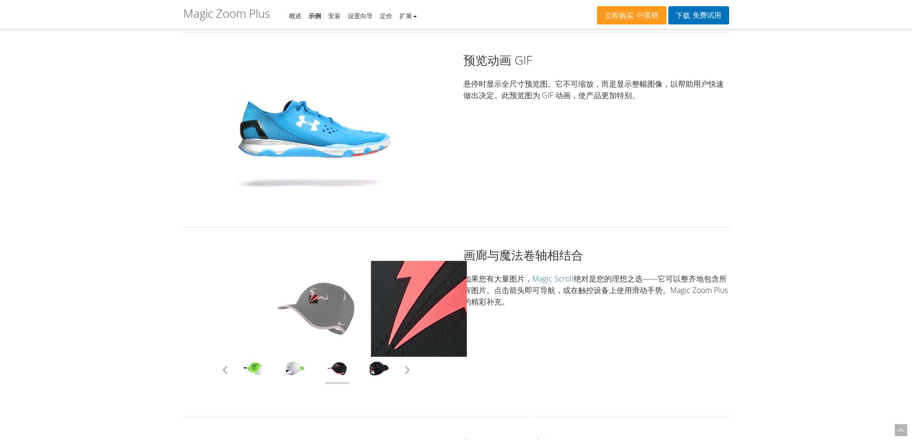
drag, startPoint x: 372, startPoint y: 305, endPoint x: 328, endPoint y: 305, distance: 44.1
click at [328, 305] on div "点击展开" at bounding box center [316, 322] width 266 height 151
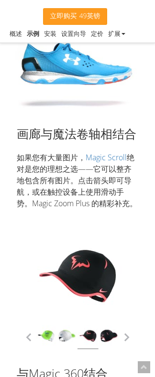
scroll to position [2251, 0]
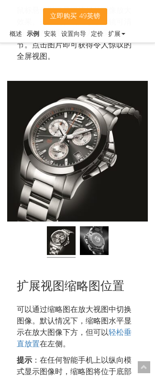
scroll to position [1101, 0]
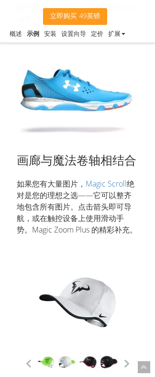
scroll to position [2395, 0]
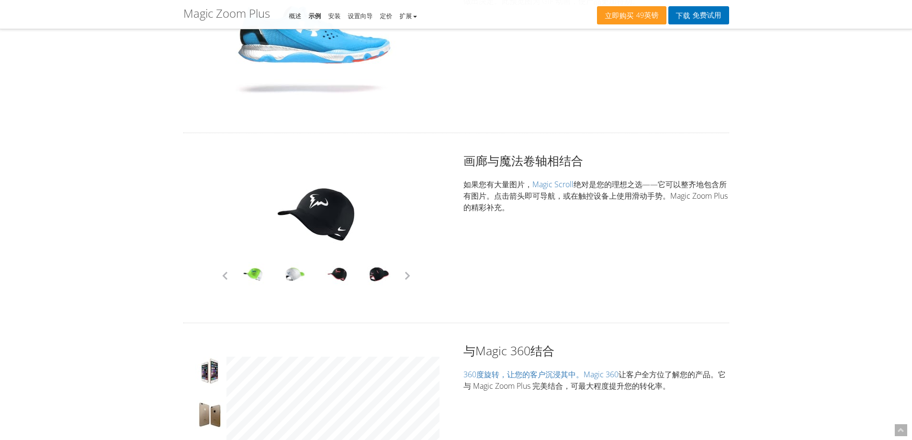
scroll to position [2238, 0]
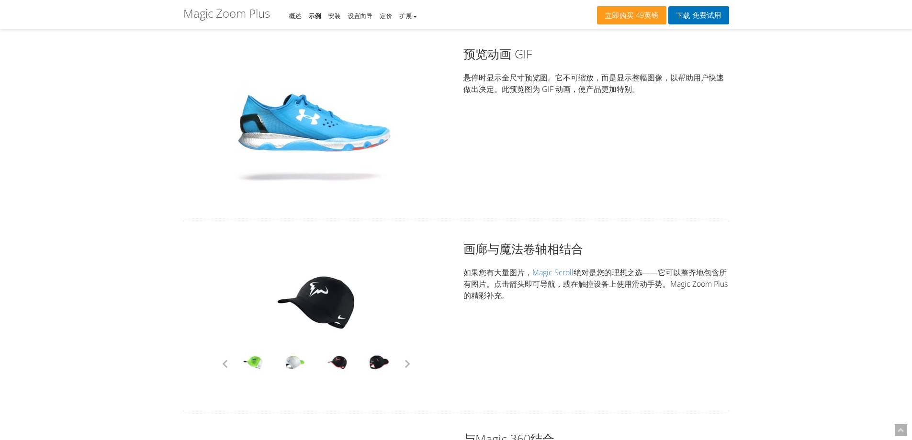
click at [407, 306] on div "点击展开" at bounding box center [316, 315] width 266 height 151
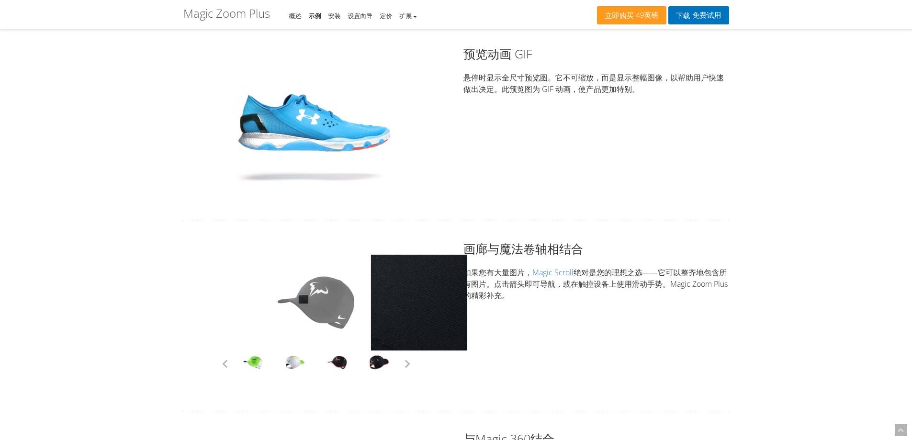
drag, startPoint x: 325, startPoint y: 301, endPoint x: 229, endPoint y: 289, distance: 96.1
click at [233, 290] on div "点击展开" at bounding box center [316, 315] width 266 height 151
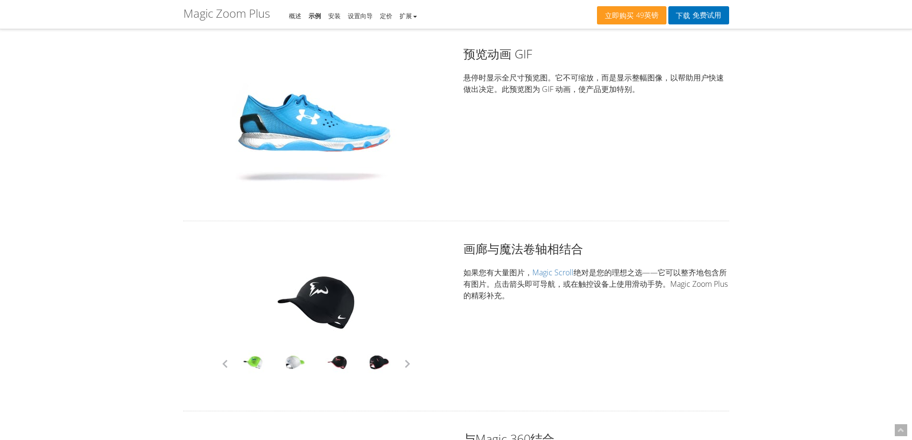
drag, startPoint x: 255, startPoint y: 298, endPoint x: 288, endPoint y: 300, distance: 33.1
click at [198, 298] on div "点击展开" at bounding box center [316, 315] width 266 height 151
drag, startPoint x: 319, startPoint y: 305, endPoint x: 257, endPoint y: 289, distance: 64.2
click at [256, 296] on div "点击展开" at bounding box center [316, 315] width 266 height 151
click at [544, 269] on font "Magic Scroll" at bounding box center [553, 272] width 41 height 11
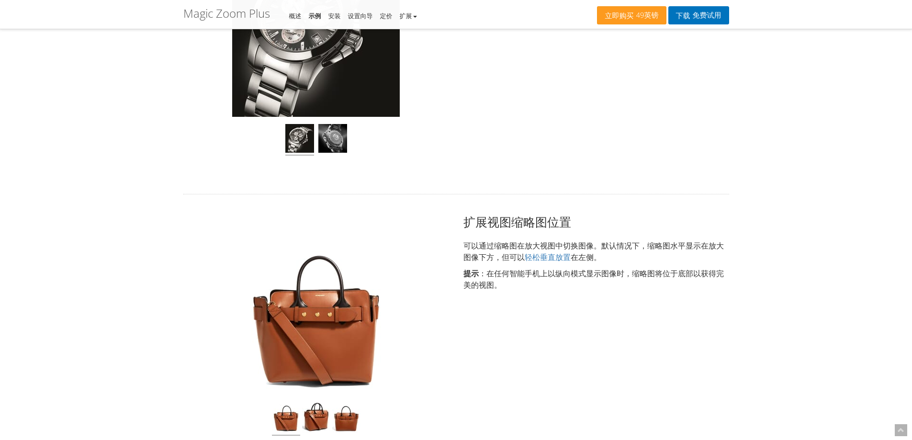
scroll to position [706, 0]
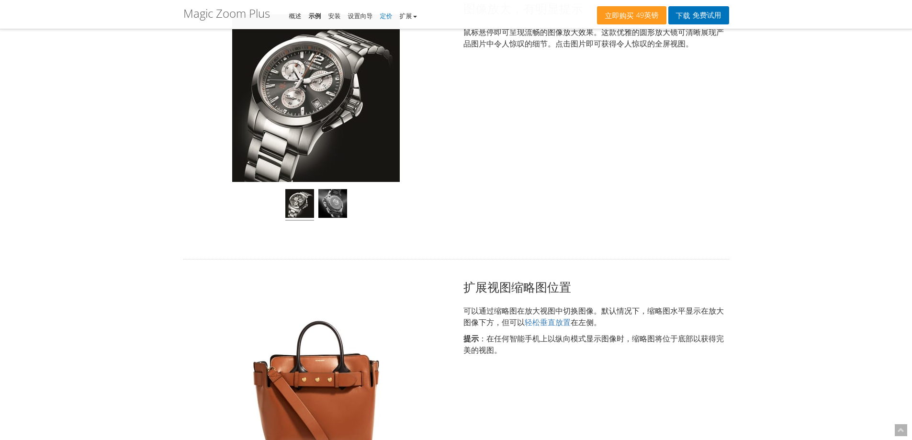
drag, startPoint x: 373, startPoint y: 13, endPoint x: 388, endPoint y: 16, distance: 16.2
click at [388, 16] on font "定价" at bounding box center [386, 15] width 12 height 9
click at [416, 17] on link "扩展" at bounding box center [408, 15] width 17 height 9
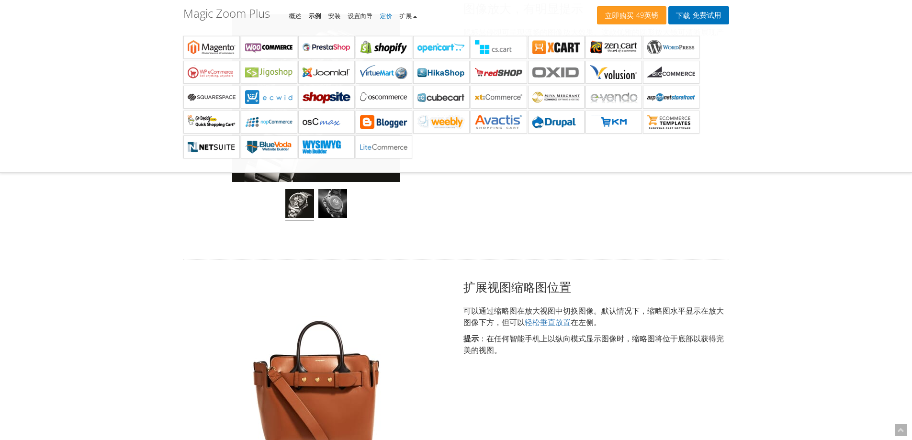
drag, startPoint x: 764, startPoint y: 235, endPoint x: 735, endPoint y: 222, distance: 31.5
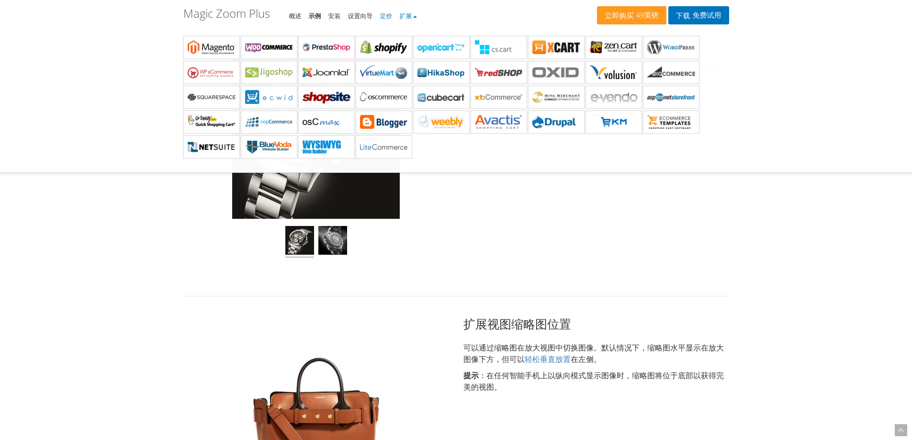
scroll to position [658, 0]
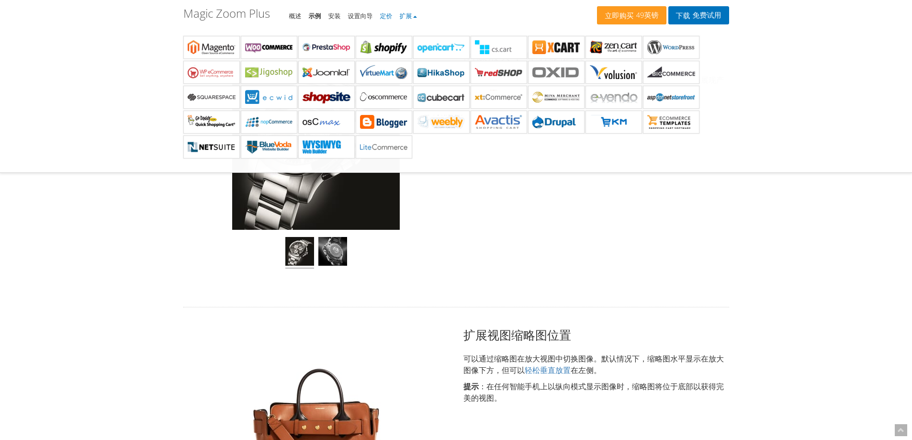
click at [412, 14] on font "扩展" at bounding box center [406, 15] width 12 height 9
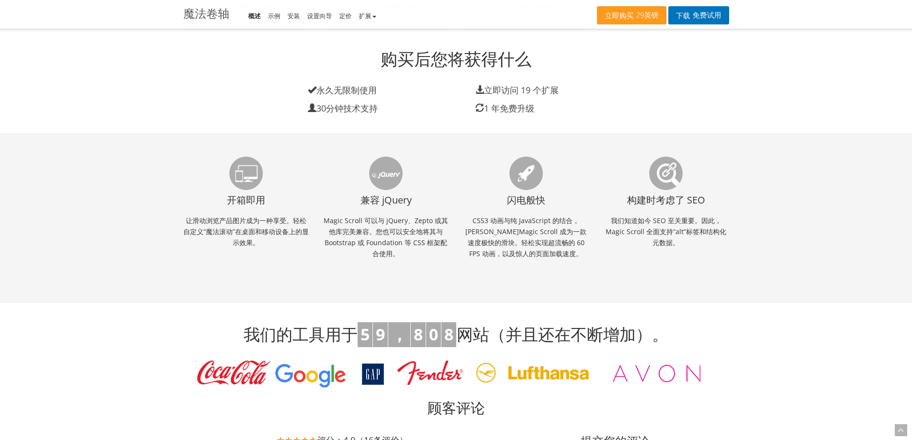
scroll to position [766, 0]
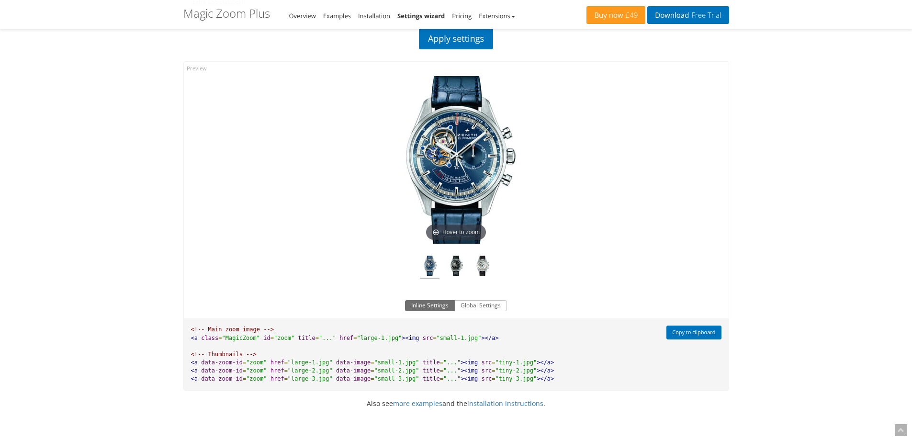
scroll to position [442, 0]
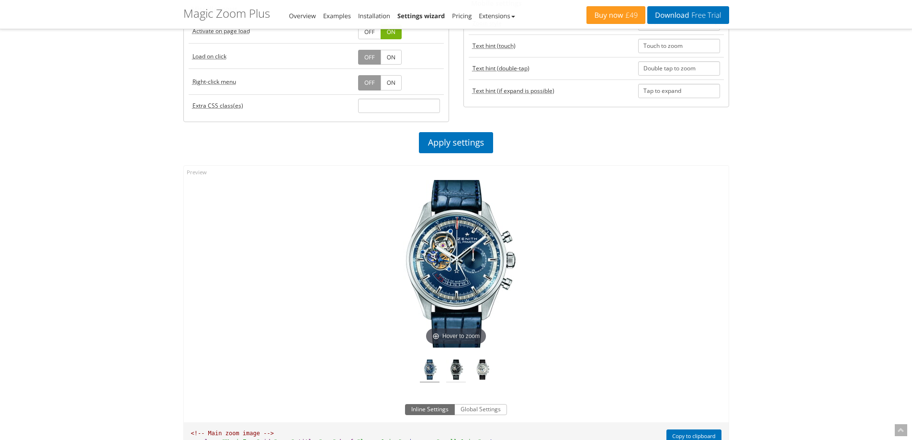
click at [459, 373] on img at bounding box center [456, 371] width 20 height 23
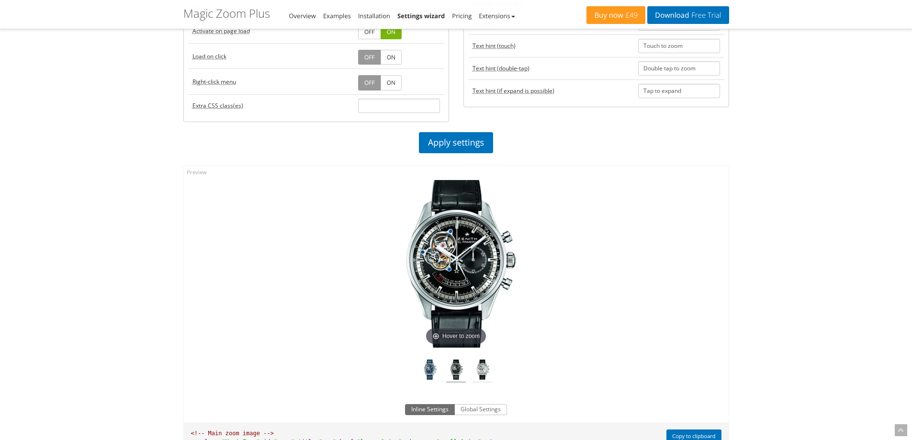
click at [478, 369] on img at bounding box center [483, 371] width 20 height 23
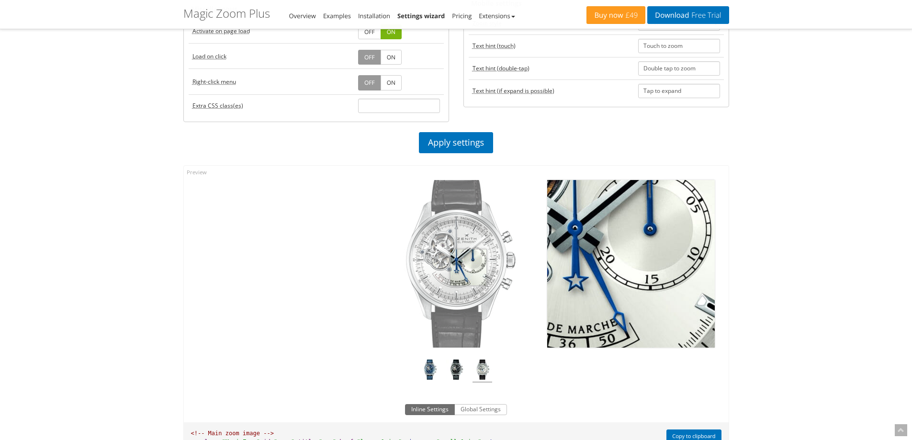
drag, startPoint x: 468, startPoint y: 267, endPoint x: 368, endPoint y: 275, distance: 100.9
click at [362, 275] on div "Click to expand" at bounding box center [456, 278] width 545 height 224
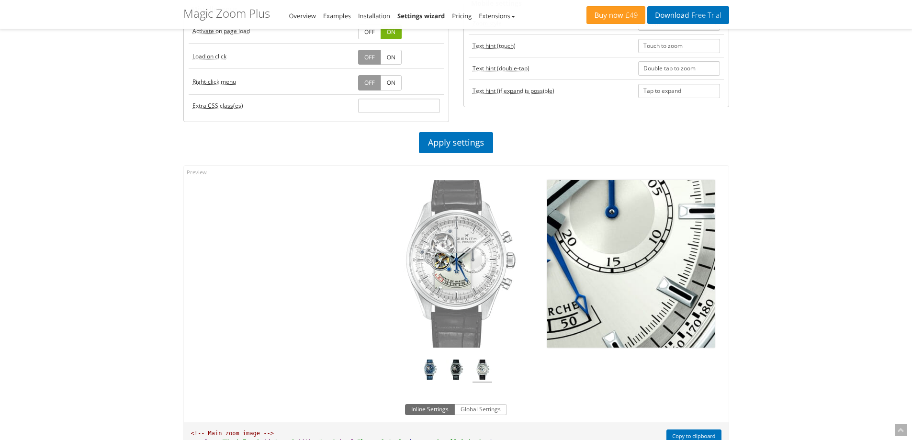
drag, startPoint x: 453, startPoint y: 271, endPoint x: 329, endPoint y: 271, distance: 124.0
click at [329, 271] on div "Click to expand" at bounding box center [456, 278] width 545 height 224
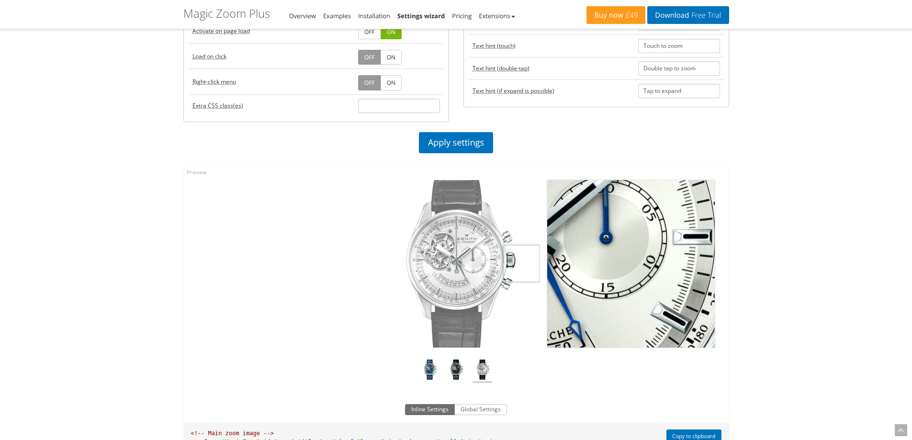
drag, startPoint x: 526, startPoint y: 263, endPoint x: 615, endPoint y: 264, distance: 88.6
click at [596, 263] on div "Click to expand" at bounding box center [456, 278] width 545 height 224
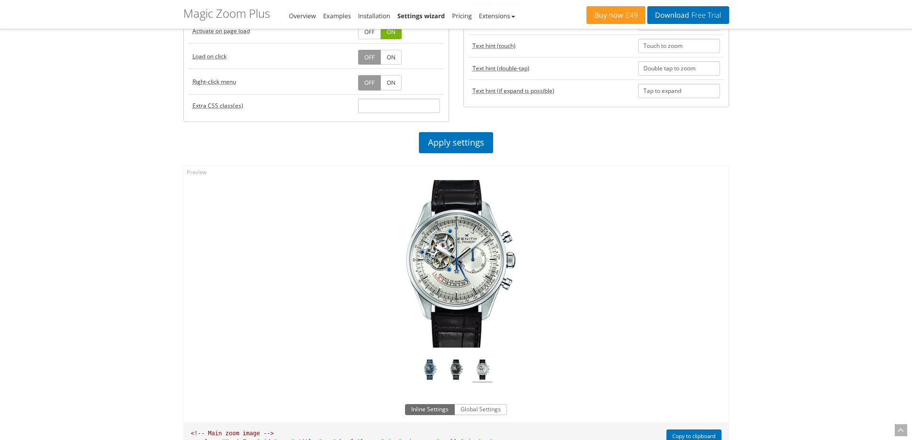
drag, startPoint x: 366, startPoint y: 269, endPoint x: 196, endPoint y: 269, distance: 169.5
click at [275, 269] on div "Click to expand" at bounding box center [456, 278] width 545 height 224
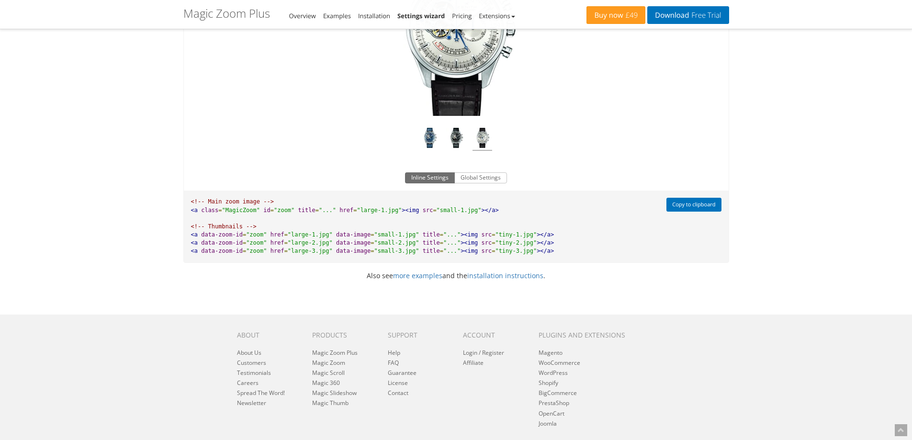
scroll to position [681, 0]
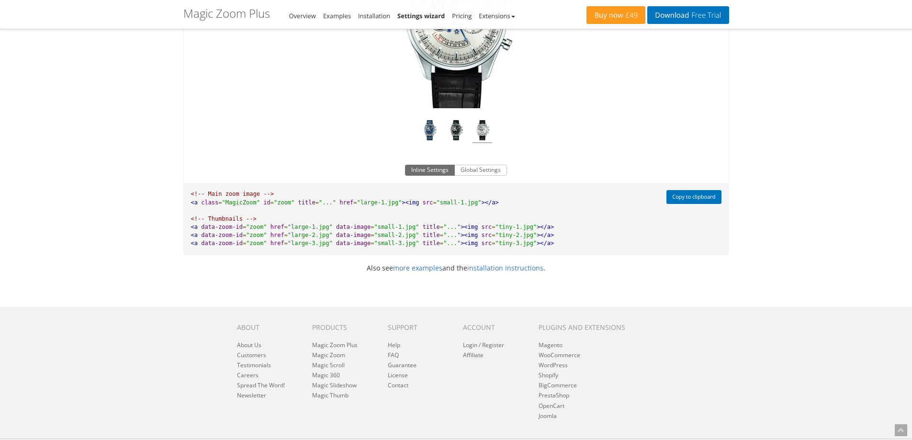
click at [375, 227] on span ""small-1.jpg"" at bounding box center [397, 227] width 45 height 7
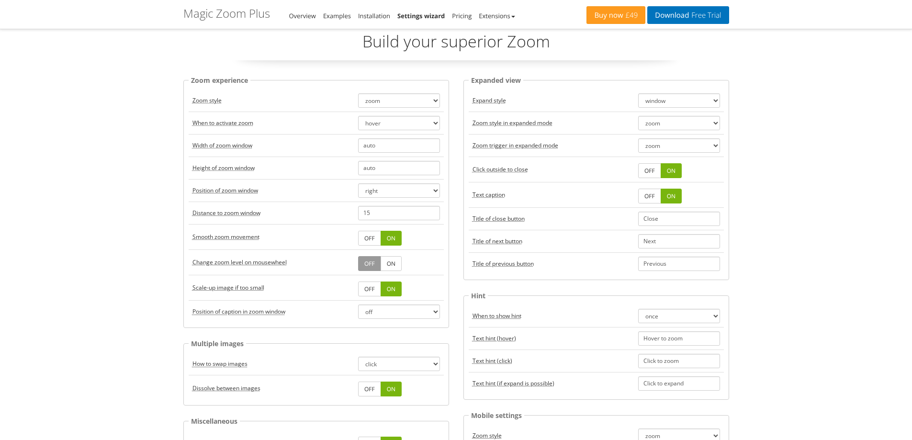
scroll to position [0, 0]
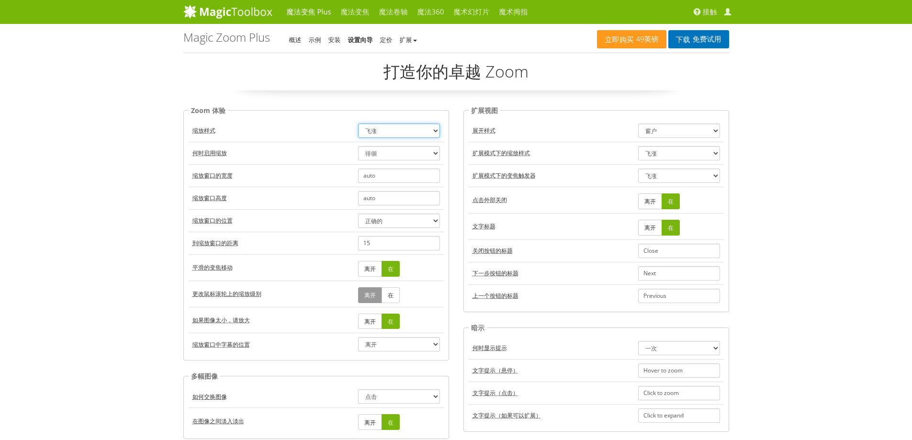
click at [413, 131] on select "飞涨 放大镜 预览 离开" at bounding box center [399, 131] width 82 height 14
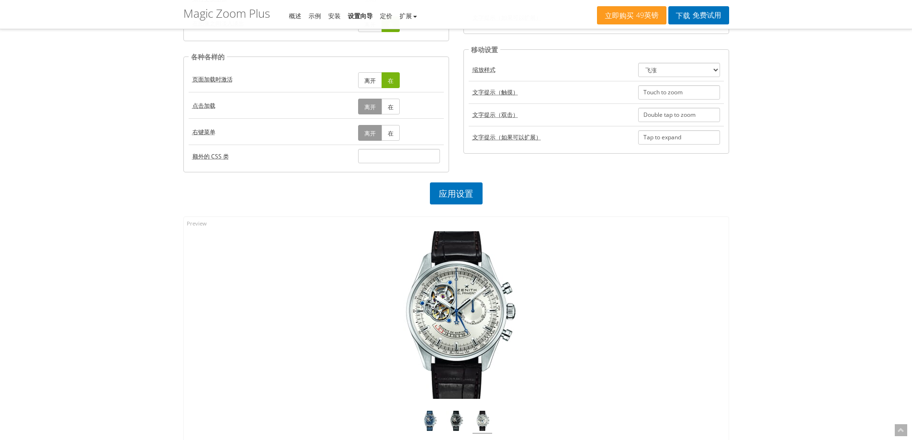
scroll to position [527, 0]
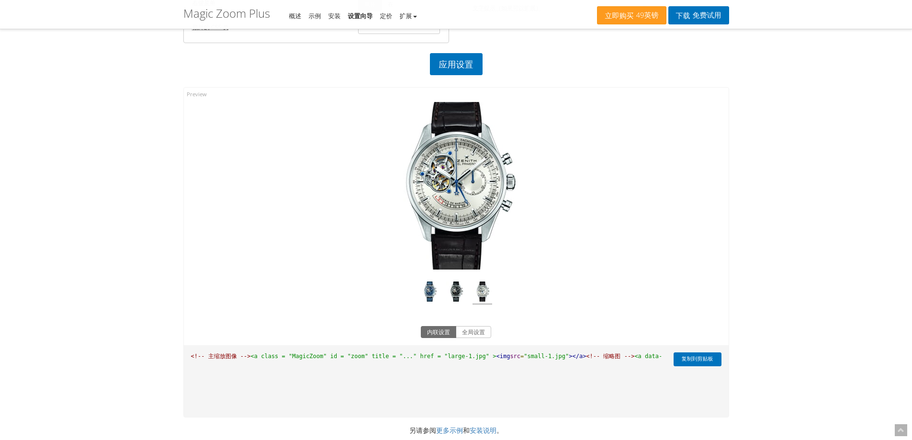
click at [198, 96] on div "点击展开" at bounding box center [456, 200] width 545 height 224
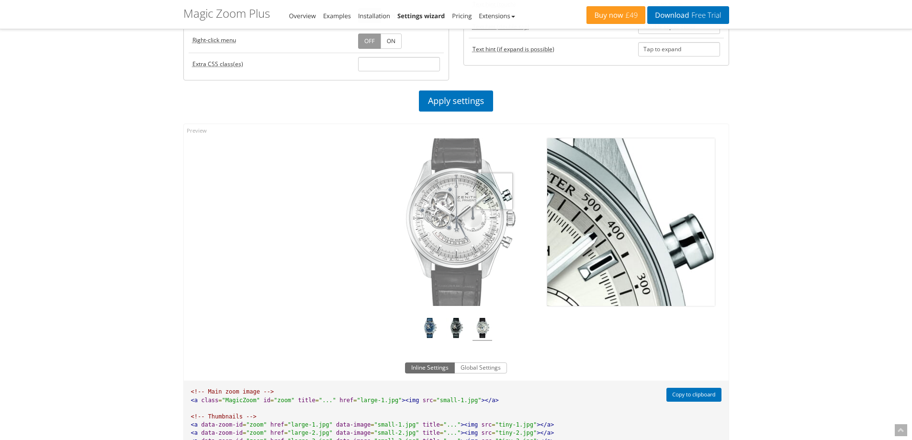
scroll to position [575, 0]
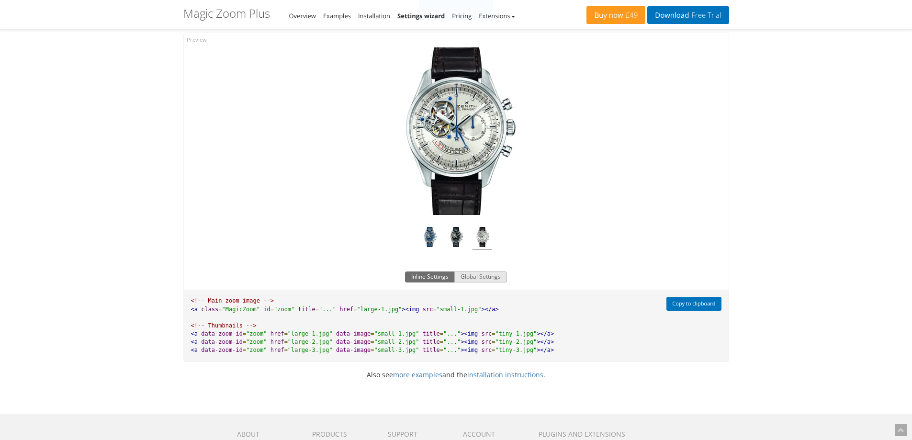
click at [484, 274] on button "Global Settings" at bounding box center [480, 277] width 53 height 11
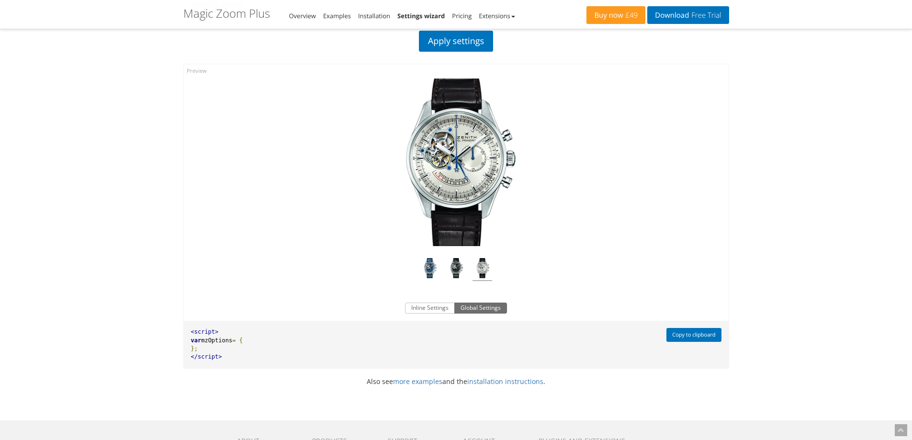
scroll to position [527, 0]
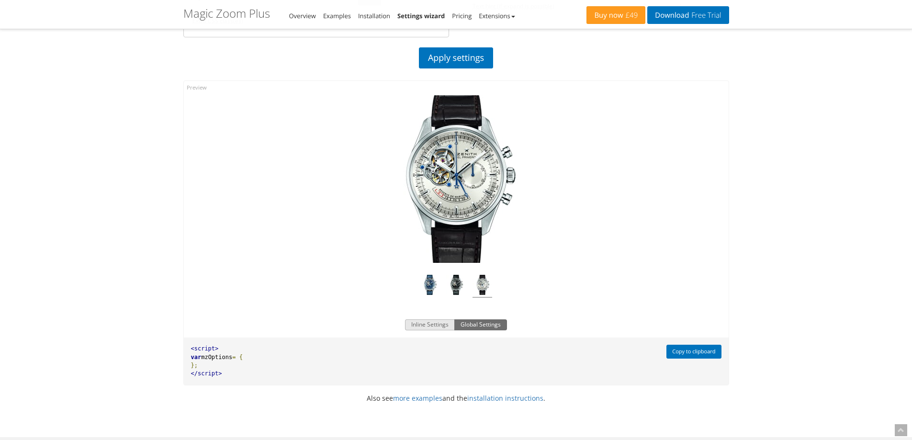
click at [432, 324] on button "Inline Settings" at bounding box center [430, 324] width 50 height 11
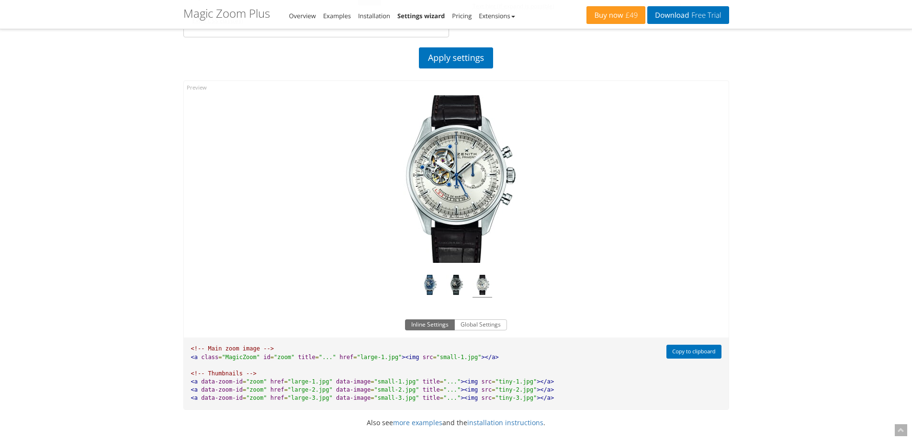
click at [482, 385] on span "src" at bounding box center [487, 381] width 11 height 7
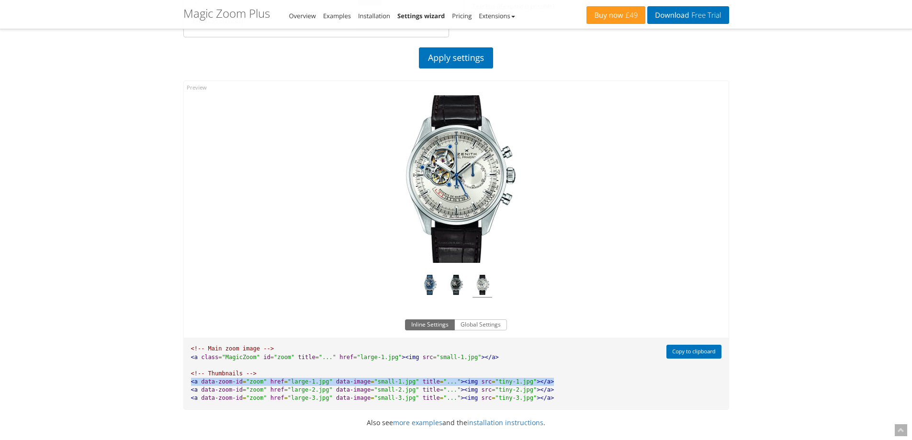
drag, startPoint x: 522, startPoint y: 382, endPoint x: 179, endPoint y: 381, distance: 343.9
click at [179, 381] on div "Click to expand Inline Settings Global Settings <!-- Main zoom image --> <a cla…" at bounding box center [456, 245] width 560 height 344
click at [537, 384] on pre "<!-- Main zoom image --> <a class = "MagicZoom" id = "zoom" title = "..." href …" at bounding box center [423, 374] width 478 height 72
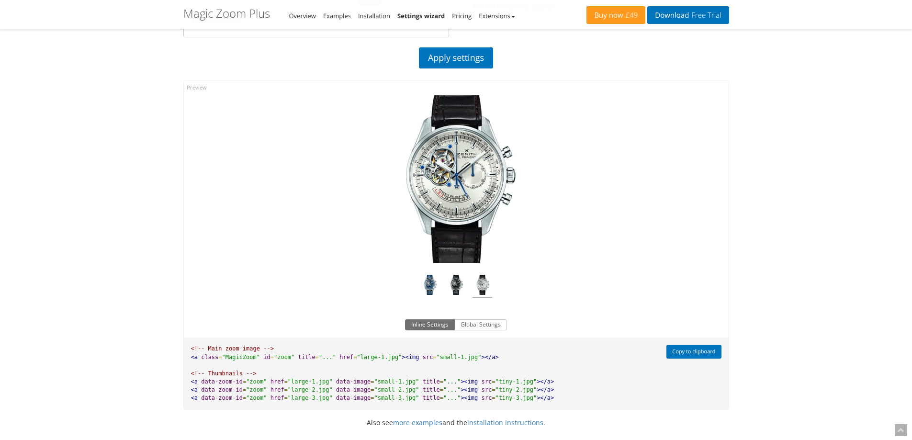
click at [532, 397] on pre "<!-- Main zoom image --> <a class = "MagicZoom" id = "zoom" title = "..." href …" at bounding box center [423, 374] width 478 height 72
click at [525, 400] on pre "<!-- Main zoom image --> <a class = "MagicZoom" id = "zoom" title = "..." href …" at bounding box center [423, 374] width 478 height 72
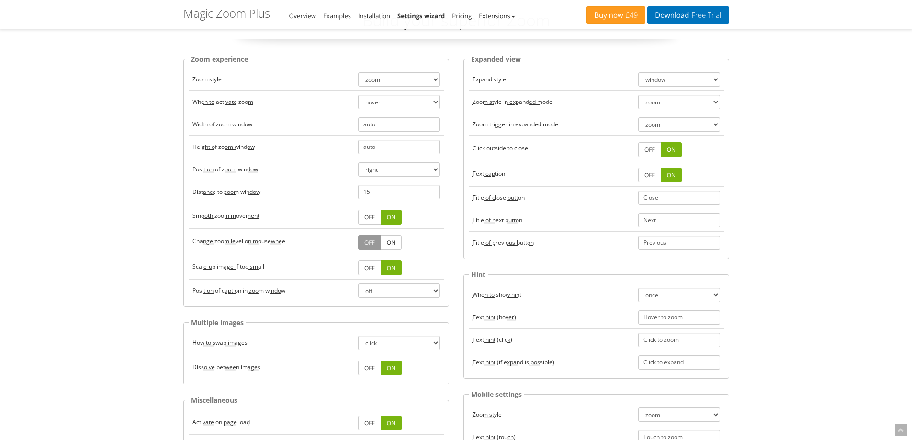
scroll to position [0, 0]
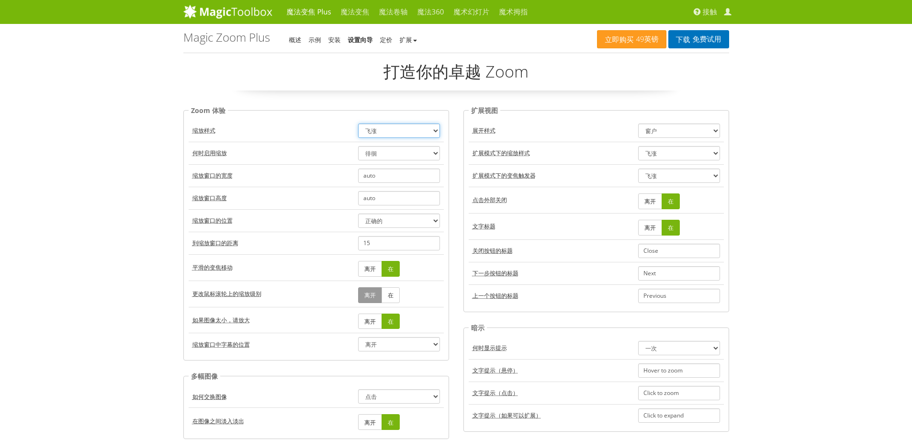
click at [405, 129] on select "飞涨 放大镜 预览 离开" at bounding box center [399, 131] width 82 height 14
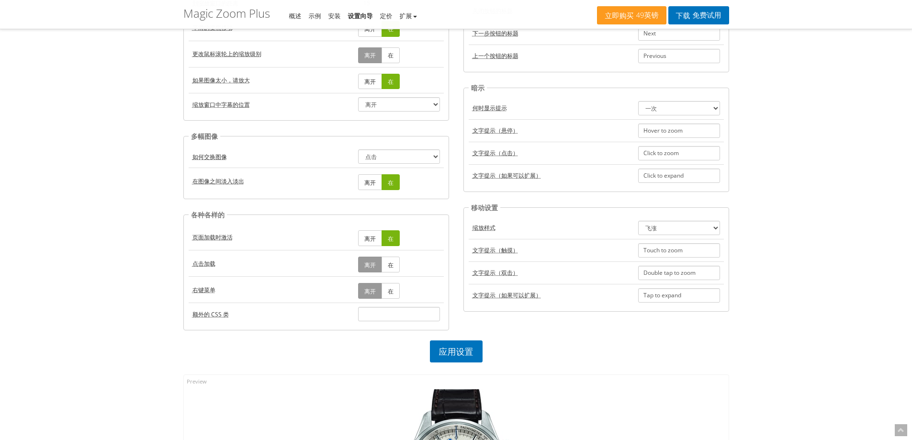
scroll to position [383, 0]
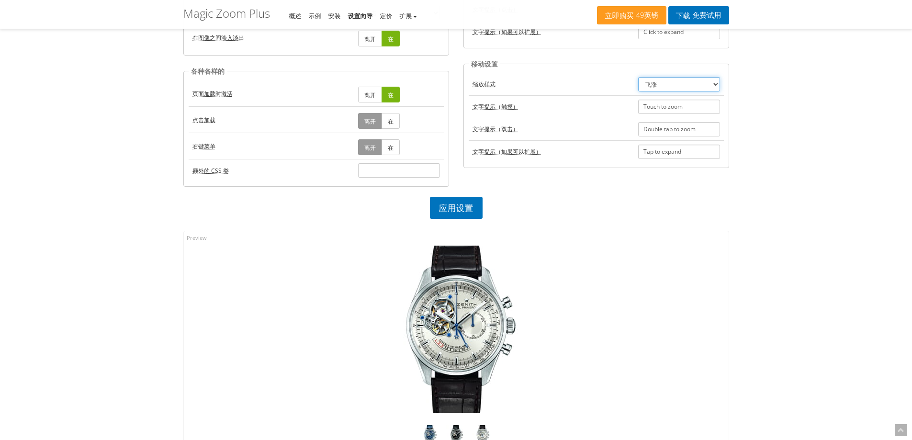
click at [668, 82] on select "飞涨 放大镜 预览 离开" at bounding box center [679, 84] width 82 height 14
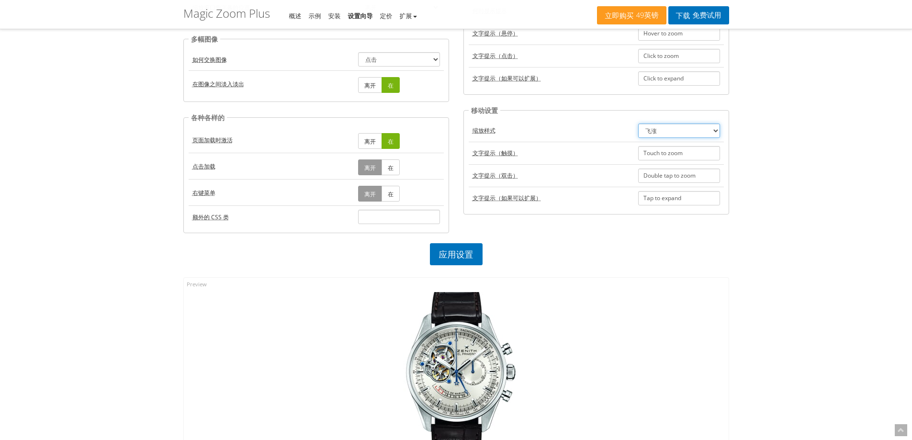
scroll to position [287, 0]
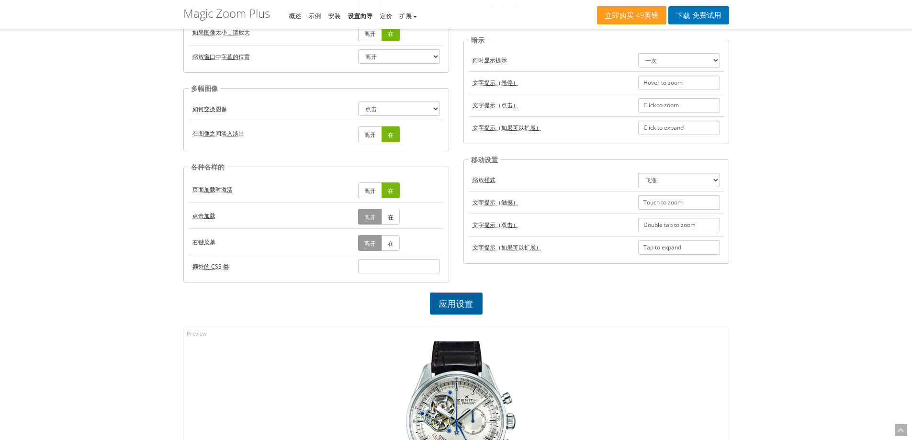
click at [457, 304] on font "应用设置" at bounding box center [456, 303] width 34 height 11
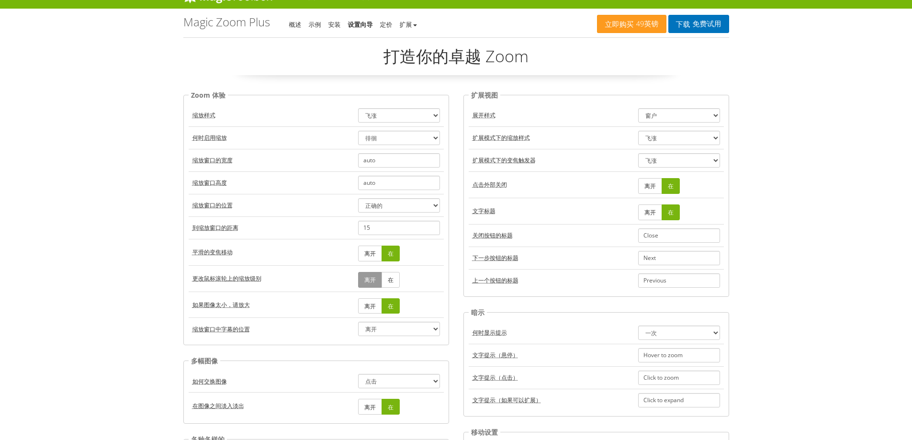
scroll to position [0, 0]
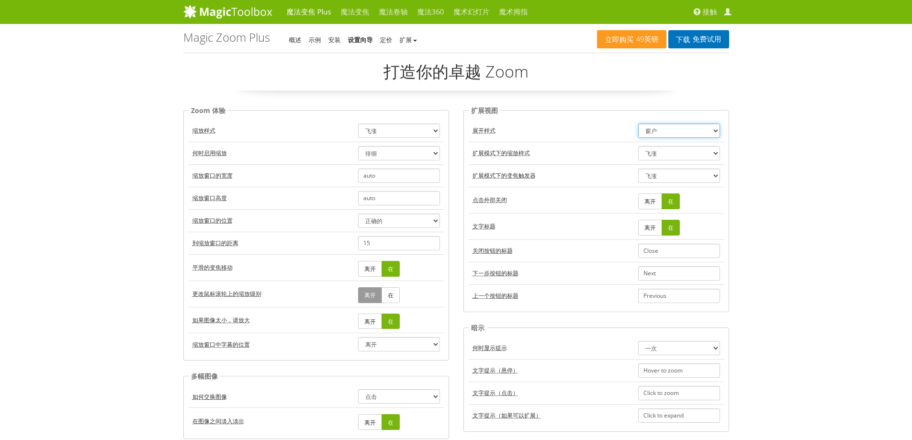
click at [672, 130] on select "窗户 全屏 离开" at bounding box center [679, 131] width 82 height 14
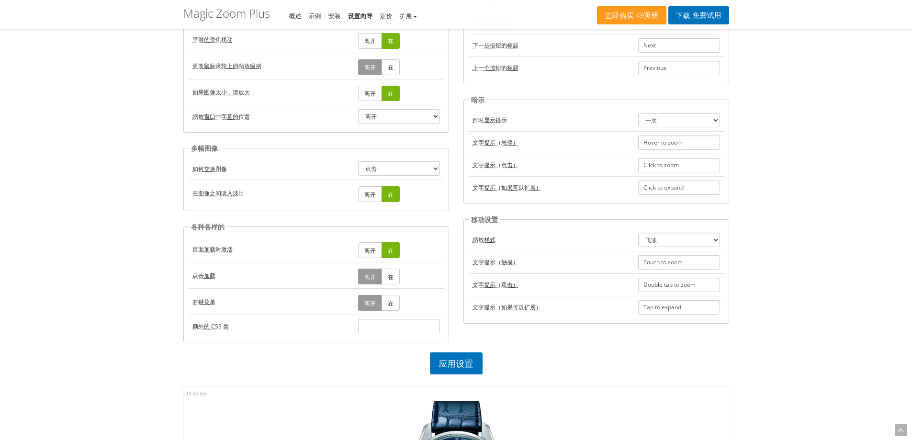
scroll to position [239, 0]
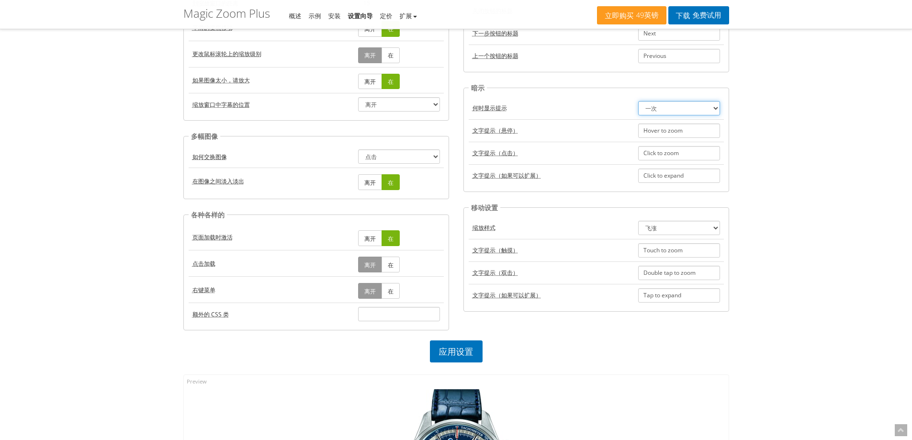
click at [666, 108] on select "一次 总是 离开" at bounding box center [679, 108] width 82 height 14
click at [665, 113] on select "一次 总是 离开" at bounding box center [679, 108] width 82 height 14
click at [774, 112] on div "魔法变焦 Plus 魔法变焦 魔法卷轴 魔法360 魔术幻灯片 魔术拇指 接触 我的账户 立即购买 49英镑 下载 免费试用 Magic Zoom Plus …" at bounding box center [456, 349] width 912 height 1177
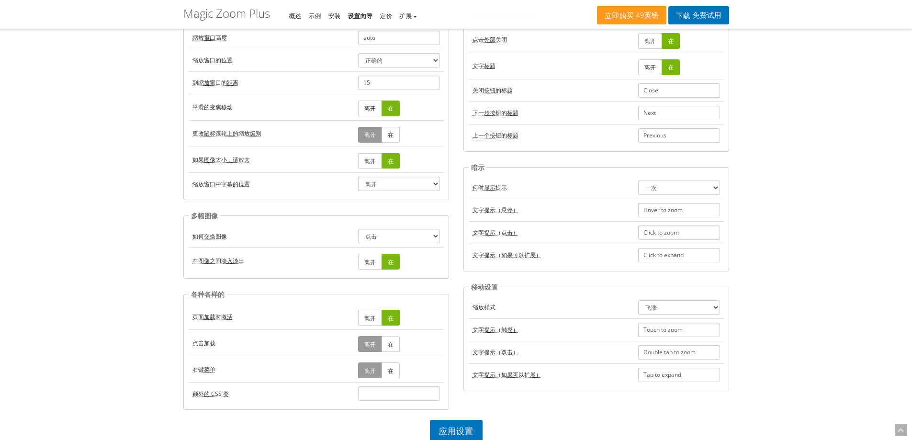
scroll to position [144, 0]
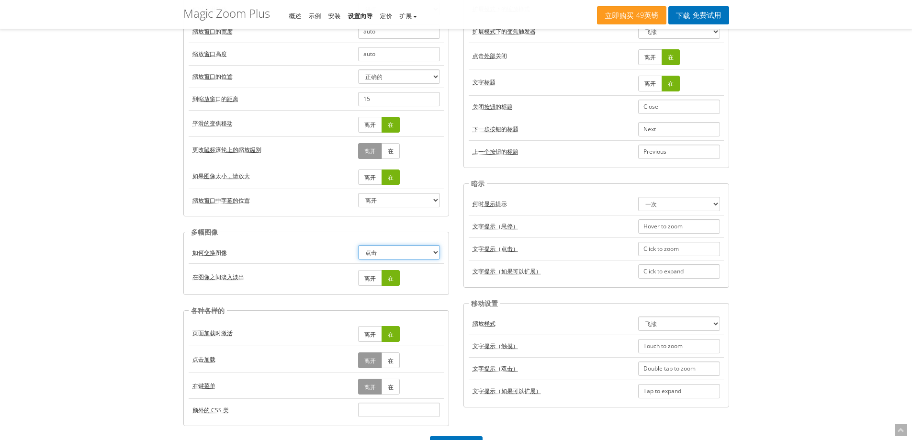
click at [401, 253] on select "点击 徘徊" at bounding box center [399, 252] width 82 height 14
select select "hover"
click at [358, 245] on select "点击 徘徊" at bounding box center [399, 252] width 82 height 14
click at [127, 281] on div "魔法变焦 Plus 魔法变焦 魔法卷轴 魔法360 魔术幻灯片 魔术拇指 接触 我的账户 立即购买 49英镑 下载 免费试用 Magic Zoom Plus …" at bounding box center [456, 444] width 912 height 1177
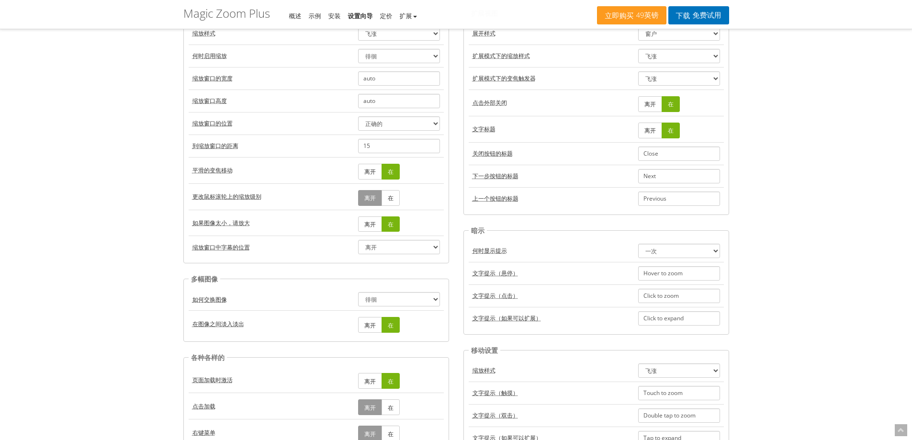
scroll to position [96, 0]
click at [395, 245] on select "离开 顶部 底部" at bounding box center [399, 248] width 82 height 14
click at [358, 241] on select "离开 顶部 底部" at bounding box center [399, 248] width 82 height 14
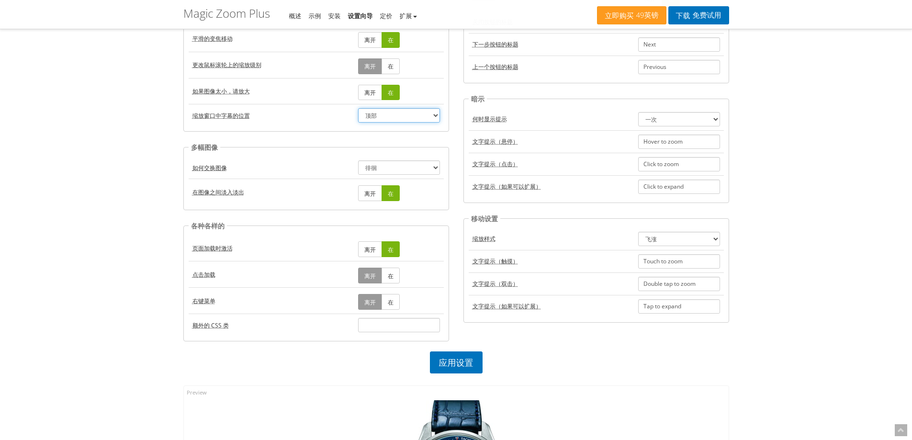
scroll to position [335, 0]
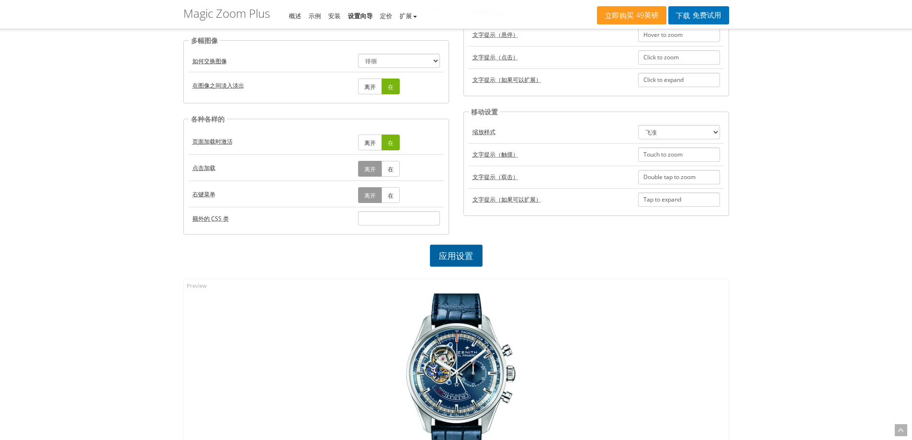
click at [450, 251] on font "应用设置" at bounding box center [456, 255] width 34 height 11
click at [444, 256] on font "应用设置" at bounding box center [456, 255] width 34 height 11
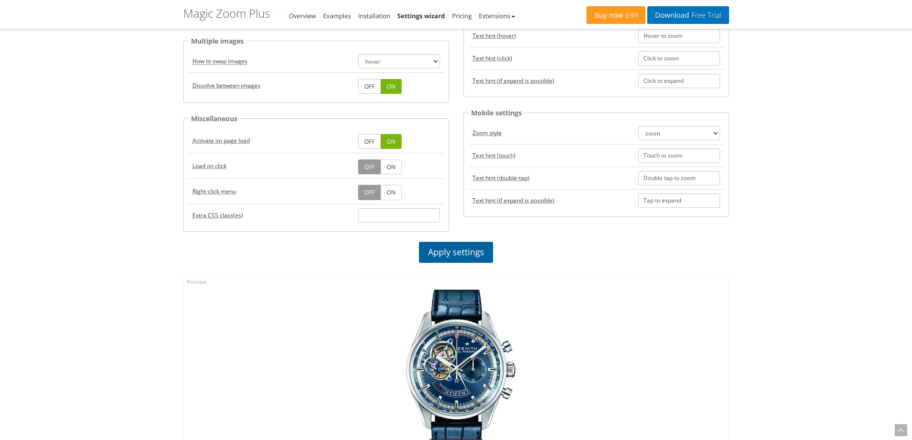
click at [461, 254] on link "Apply settings" at bounding box center [456, 252] width 74 height 21
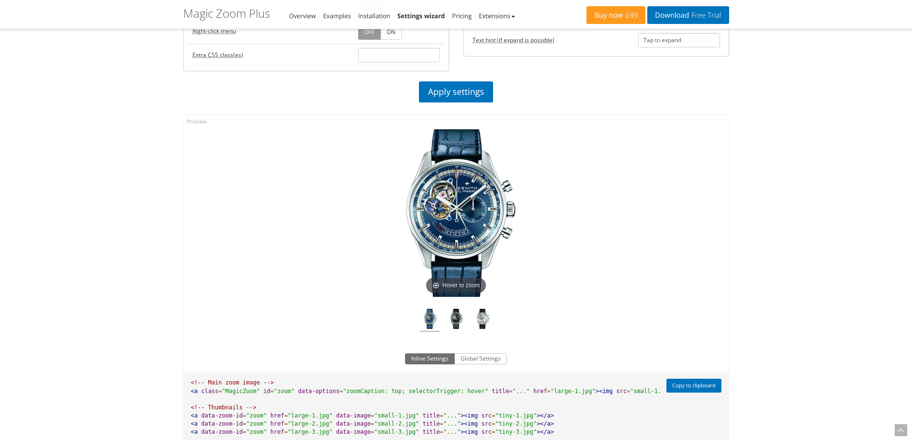
scroll to position [476, 0]
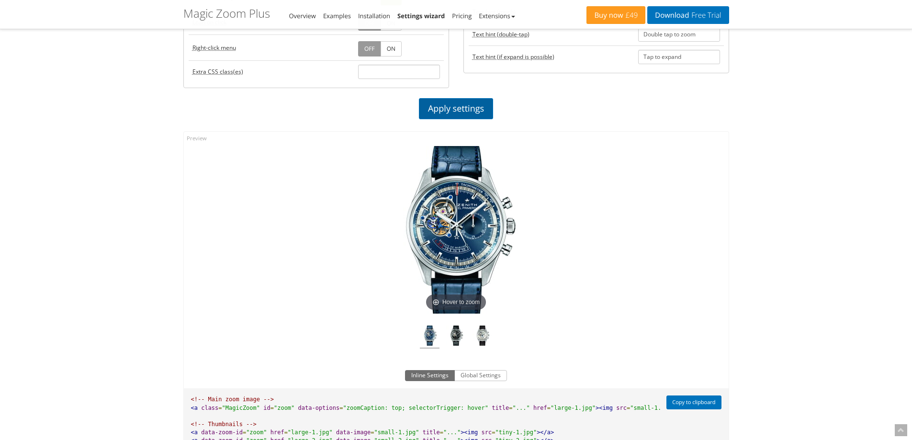
click at [467, 109] on link "Apply settings" at bounding box center [456, 108] width 74 height 21
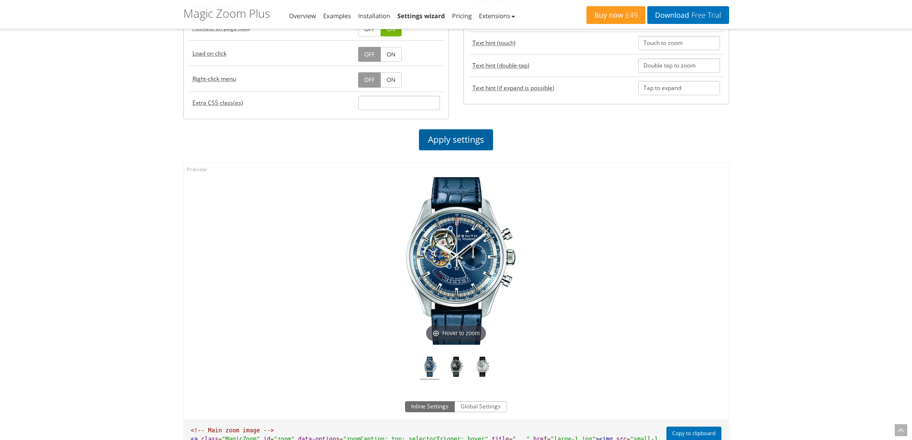
scroll to position [428, 0]
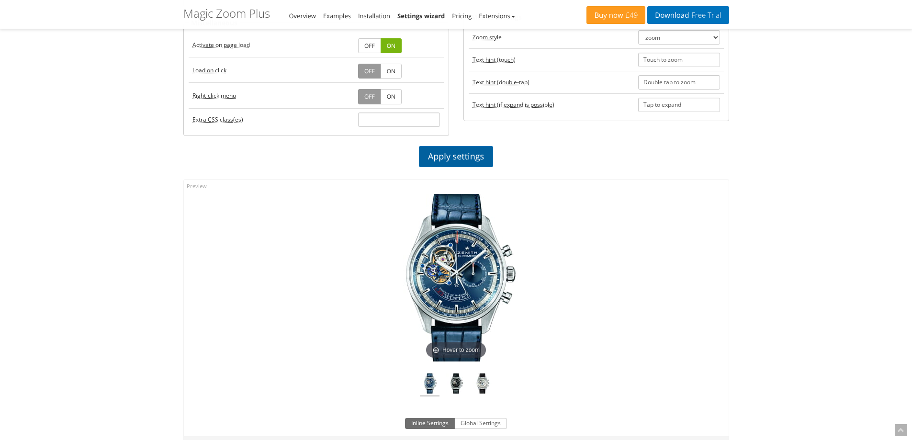
click at [467, 109] on fieldset "Mobile settings Zoom style zoom magnifier preview off Text hint (touch) Touch t…" at bounding box center [597, 66] width 266 height 110
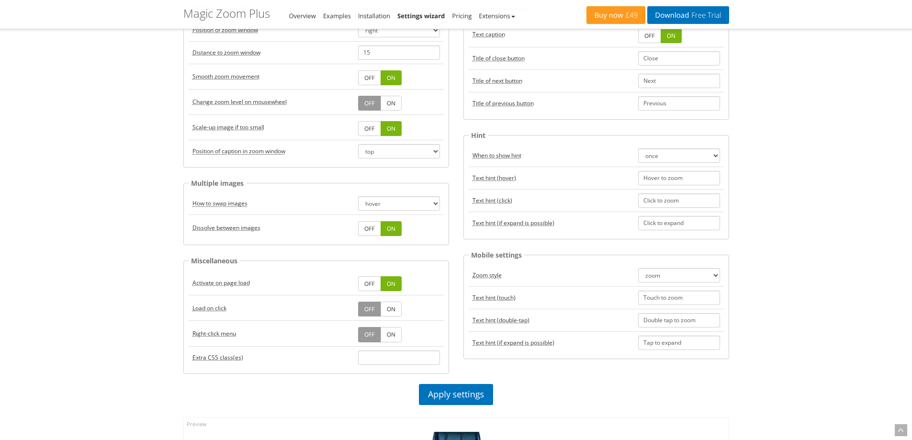
scroll to position [189, 0]
click at [391, 146] on select "off top bottom" at bounding box center [399, 153] width 82 height 14
select select "bottom"
click at [358, 146] on select "off top bottom" at bounding box center [399, 153] width 82 height 14
click at [320, 164] on td "Position of caption in zoom window" at bounding box center [272, 153] width 166 height 23
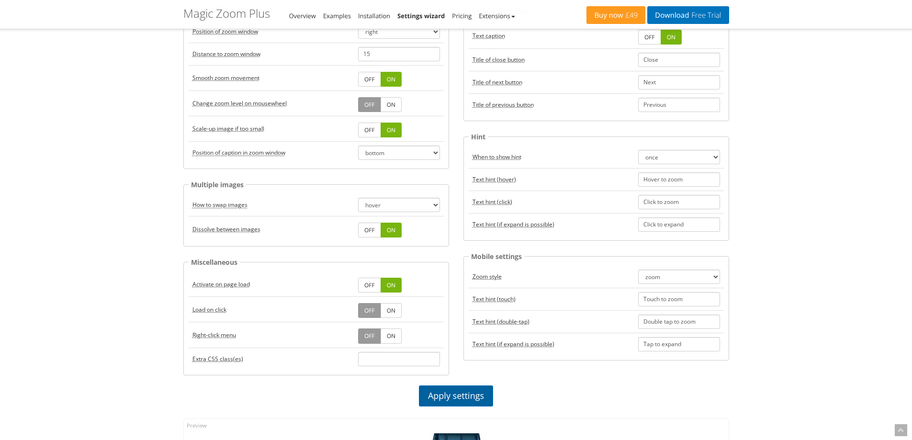
click at [460, 392] on link "Apply settings" at bounding box center [456, 396] width 74 height 21
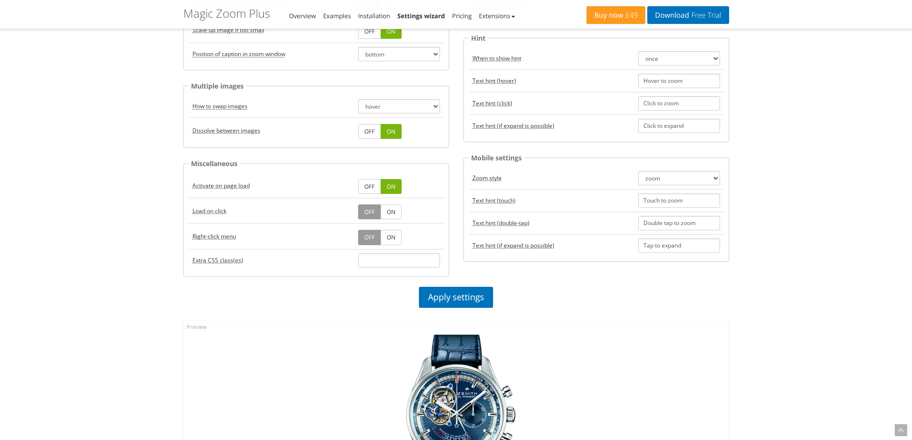
scroll to position [284, 0]
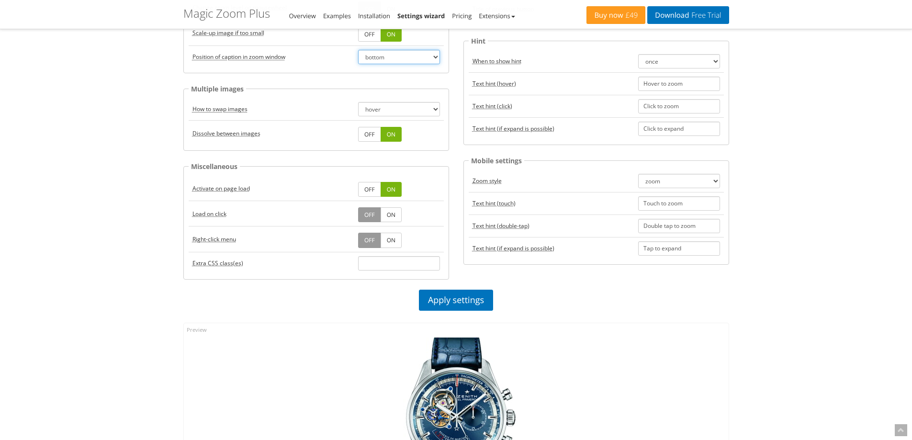
click at [396, 61] on select "off top bottom" at bounding box center [399, 57] width 82 height 14
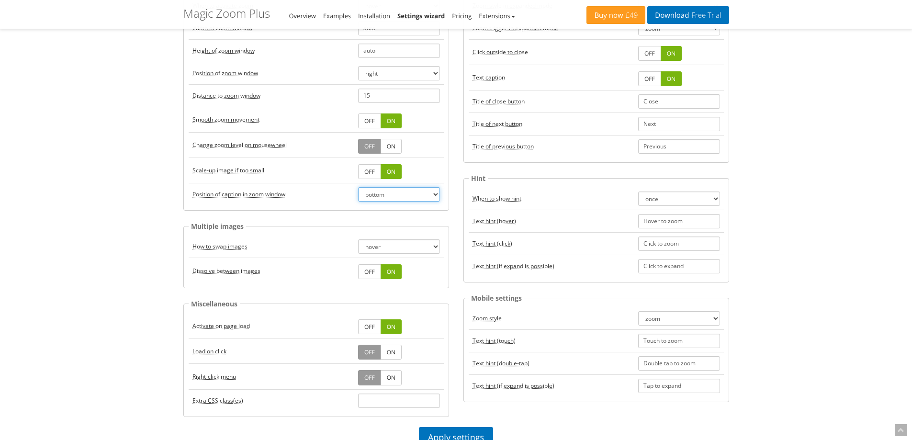
scroll to position [141, 0]
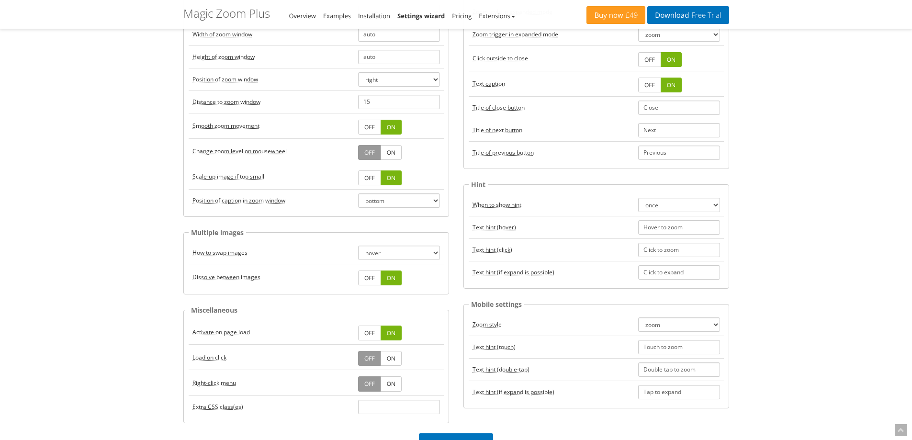
click at [117, 213] on div "Magic Zoom Plus Magic Zoom Magic Scroll Magic 360 Magic Slideshow Magic Thumb C…" at bounding box center [456, 444] width 912 height 1170
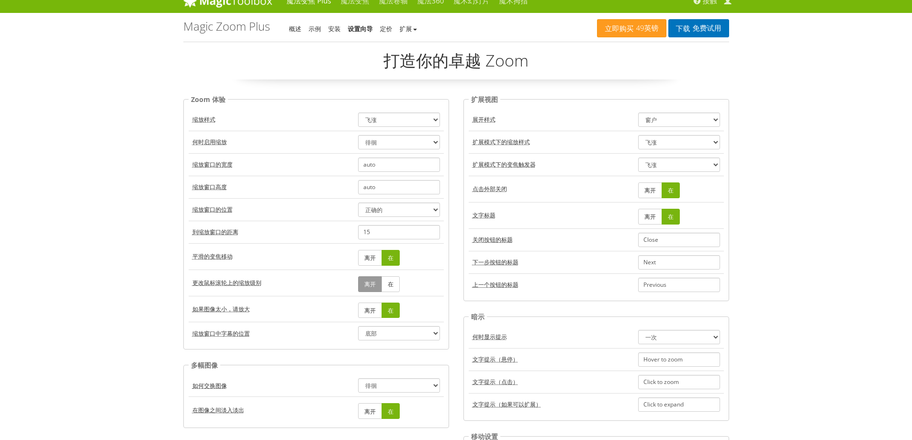
scroll to position [0, 0]
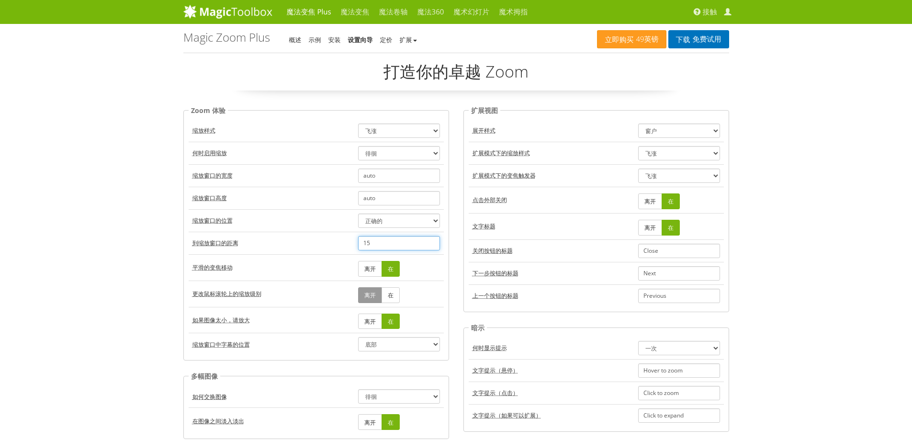
click at [384, 244] on input "15" at bounding box center [399, 243] width 82 height 14
click at [288, 236] on td "到缩放窗口的距离" at bounding box center [272, 243] width 166 height 23
click at [375, 130] on select "飞涨 放大镜 预览 离开" at bounding box center [399, 131] width 82 height 14
drag, startPoint x: 375, startPoint y: 130, endPoint x: 372, endPoint y: 134, distance: 5.1
click at [375, 130] on select "飞涨 放大镜 预览 离开" at bounding box center [399, 131] width 82 height 14
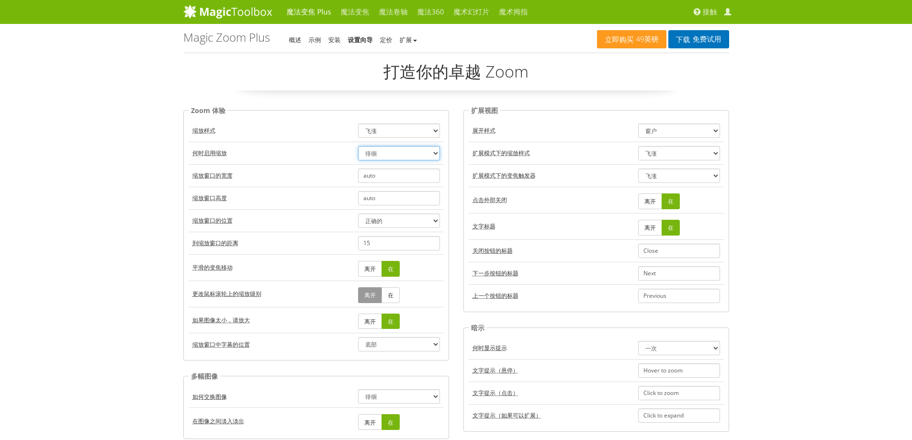
click at [401, 153] on select "徘徊 点击" at bounding box center [399, 153] width 82 height 14
click at [400, 153] on select "徘徊 点击" at bounding box center [399, 153] width 82 height 14
click at [313, 150] on td "何时启用缩放" at bounding box center [272, 153] width 166 height 23
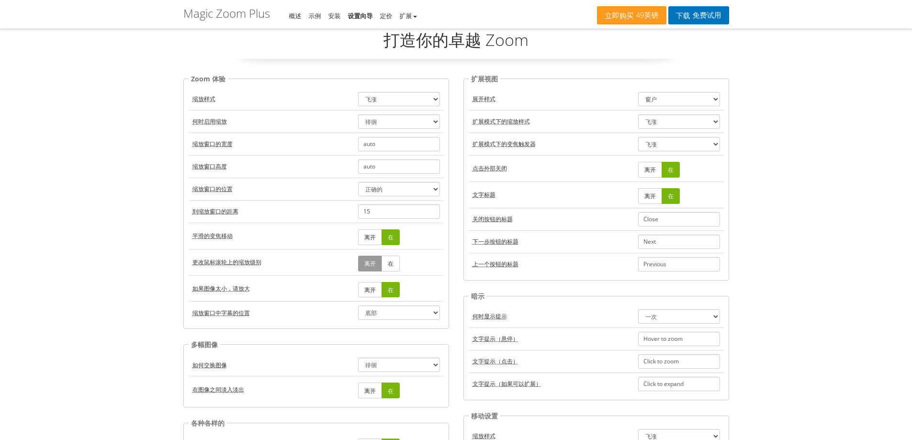
scroll to position [48, 0]
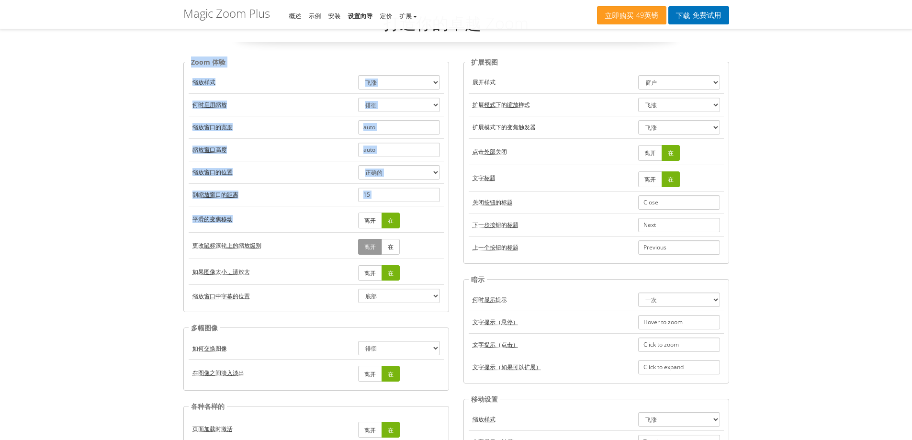
drag, startPoint x: 250, startPoint y: 222, endPoint x: 162, endPoint y: 213, distance: 88.2
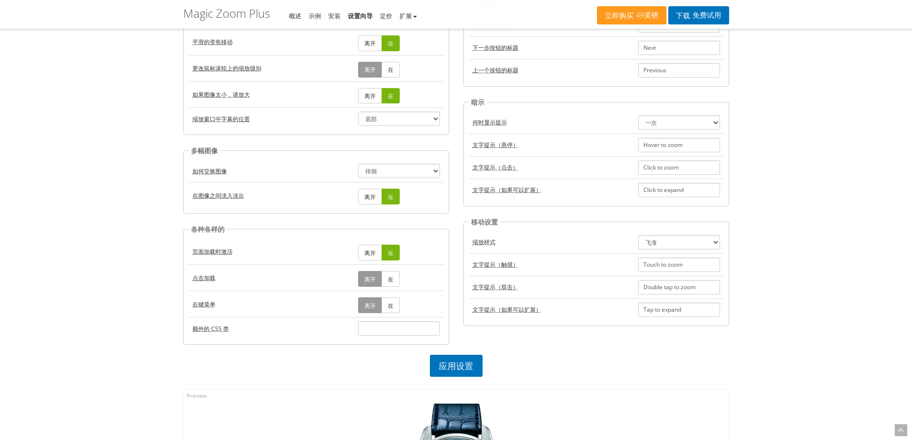
scroll to position [239, 0]
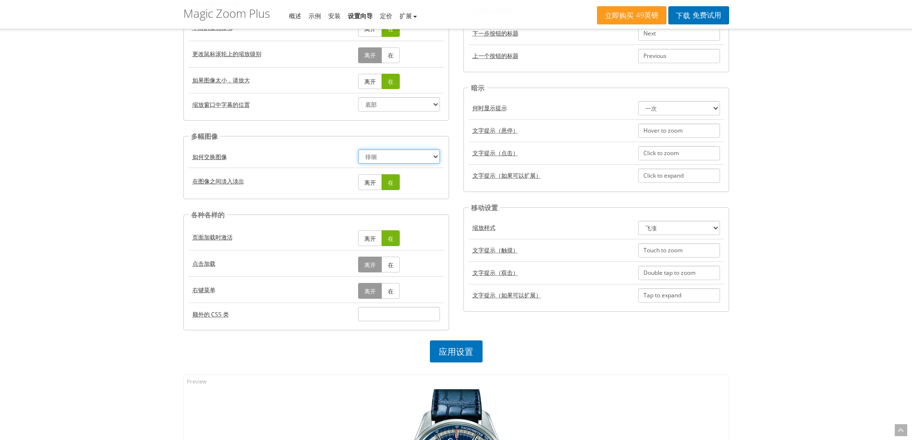
click at [385, 156] on select "点击 徘徊" at bounding box center [399, 156] width 82 height 14
click at [132, 213] on div "魔法变焦 Plus 魔法变焦 魔法卷轴 魔法360 魔术幻灯片 魔术拇指 接触 我的账户 立即购买 49英镑 下载 免费试用 Magic Zoom Plus …" at bounding box center [456, 349] width 912 height 1177
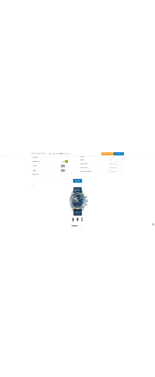
scroll to position [575, 0]
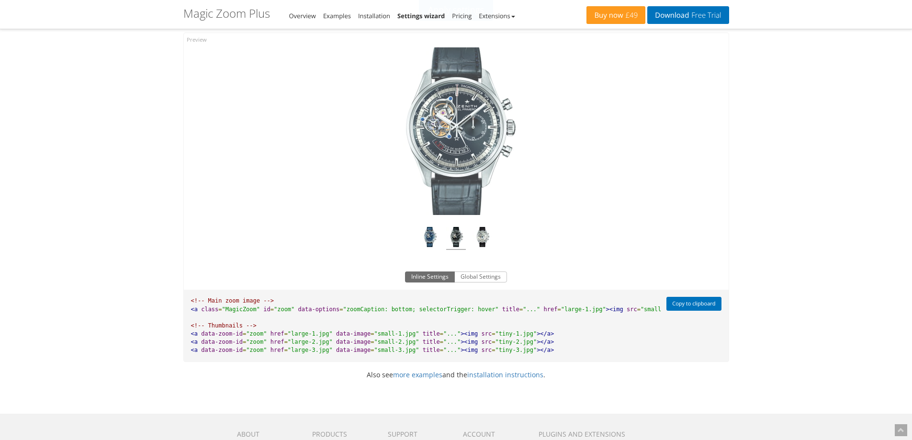
click at [454, 236] on img at bounding box center [456, 238] width 20 height 23
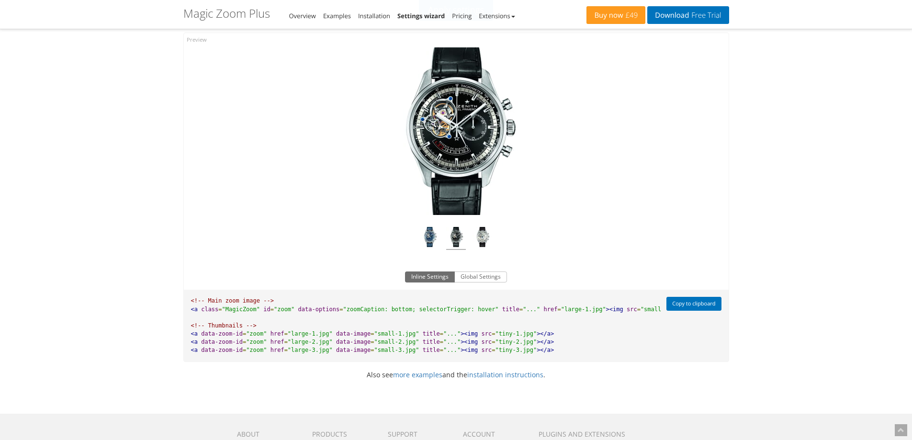
drag, startPoint x: 464, startPoint y: 148, endPoint x: 332, endPoint y: 153, distance: 131.8
click at [335, 151] on div "Click to expand" at bounding box center [456, 145] width 545 height 224
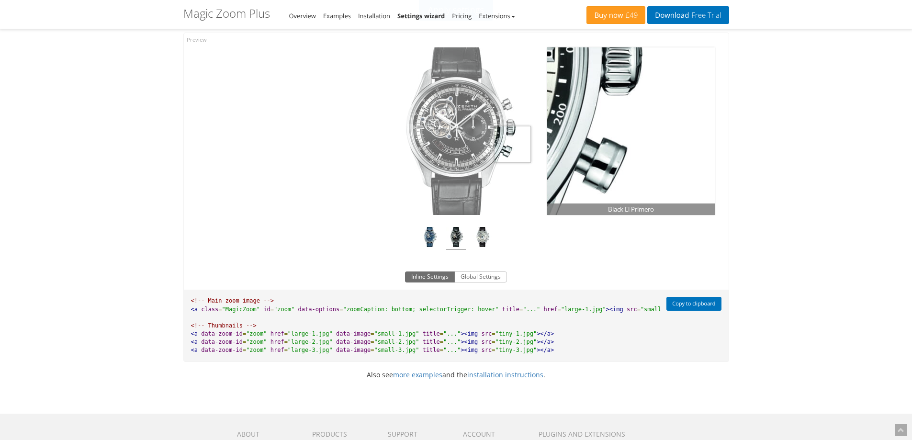
drag, startPoint x: 512, startPoint y: 144, endPoint x: 314, endPoint y: 144, distance: 198.3
click at [316, 144] on div "Click to expand" at bounding box center [456, 145] width 545 height 224
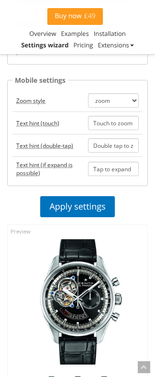
scroll to position [958, 0]
